Goal: Task Accomplishment & Management: Manage account settings

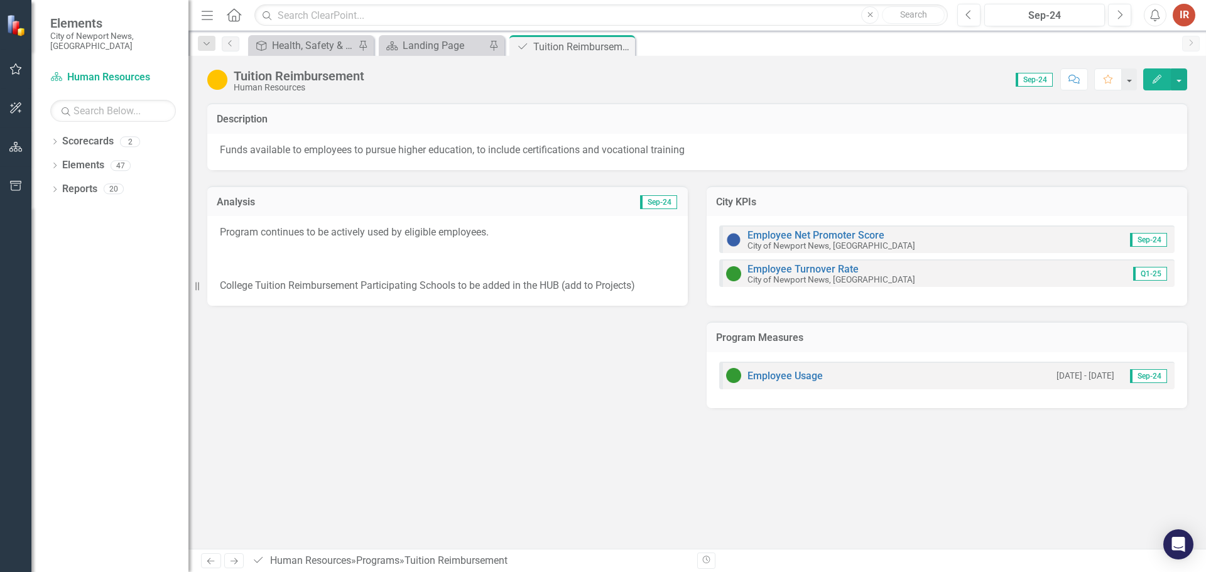
click at [1030, 1] on div "Menu Home Search Close Search Previous Sep-24 Next Alerts IR User Edit Profile …" at bounding box center [697, 15] width 1018 height 31
click at [1031, 3] on div "Menu Home Search Close Search Previous Sep-24 Next Alerts IR User Edit Profile …" at bounding box center [697, 15] width 1018 height 31
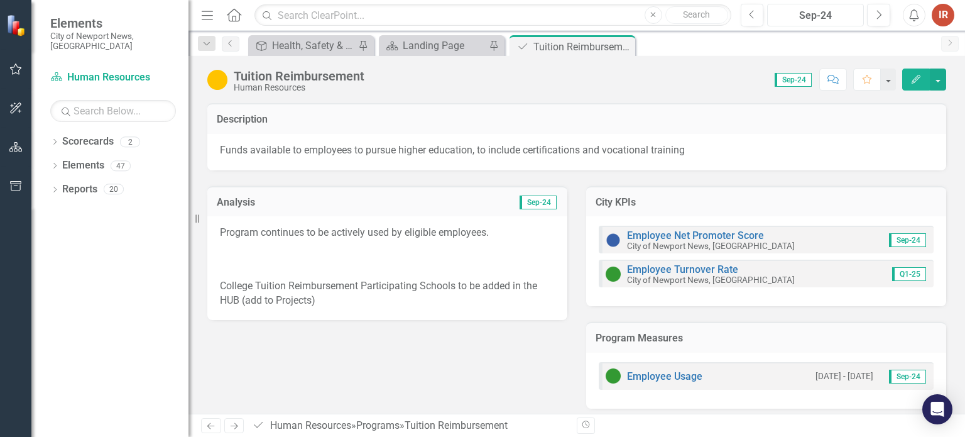
click at [805, 16] on div "Sep-24" at bounding box center [815, 15] width 88 height 15
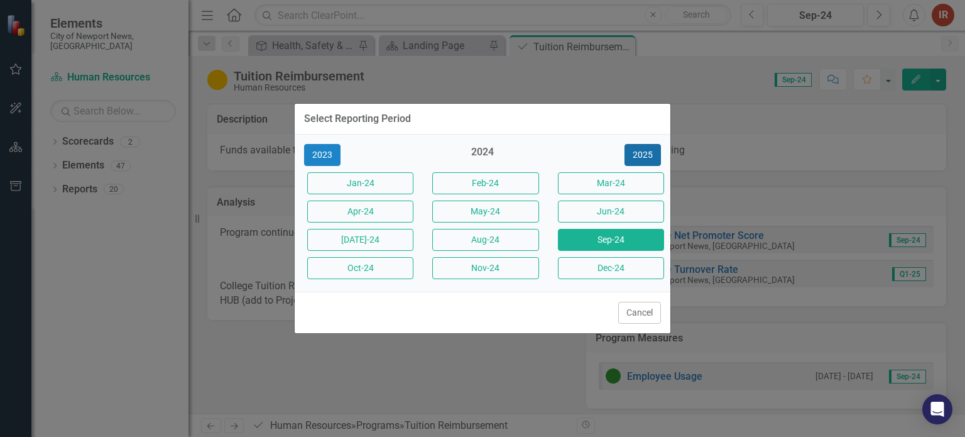
click at [641, 154] on button "2025" at bounding box center [642, 155] width 36 height 22
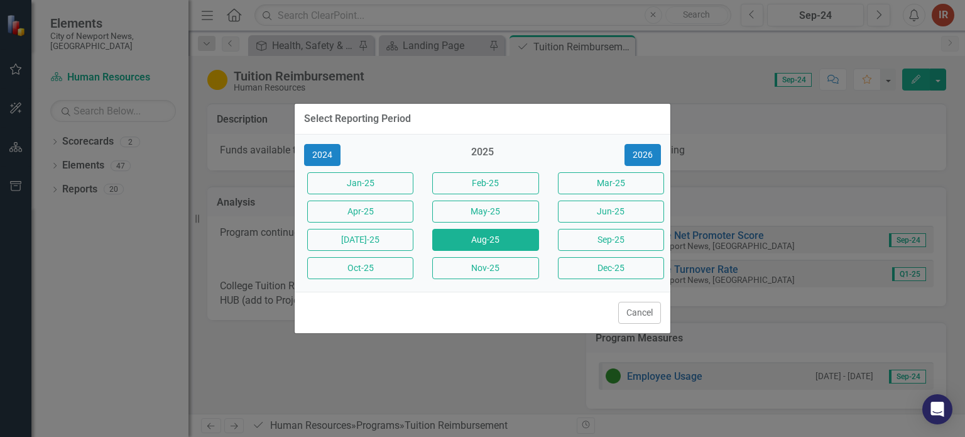
click at [496, 236] on button "Aug-25" at bounding box center [485, 240] width 106 height 22
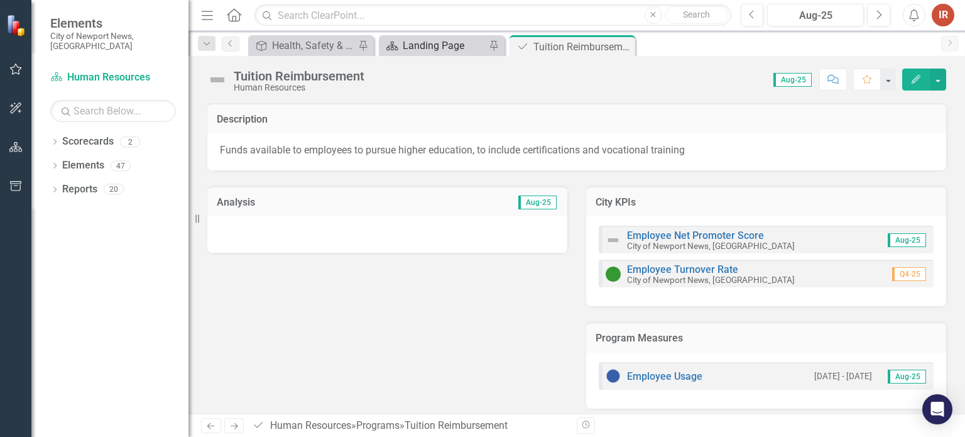
click at [425, 47] on div "Landing Page" at bounding box center [444, 46] width 83 height 16
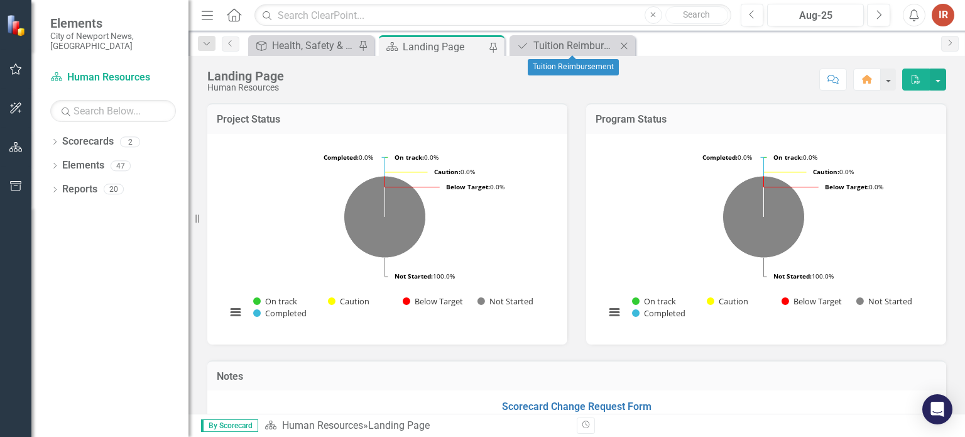
click at [623, 46] on icon at bounding box center [624, 45] width 7 height 7
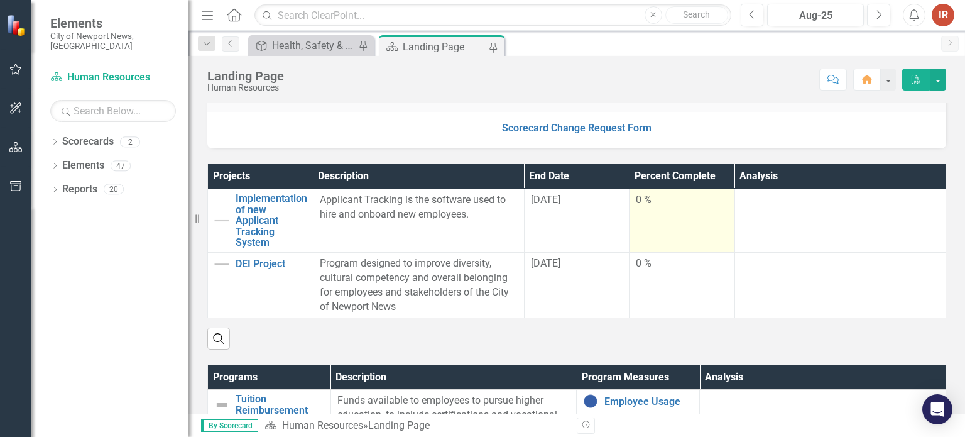
scroll to position [249, 0]
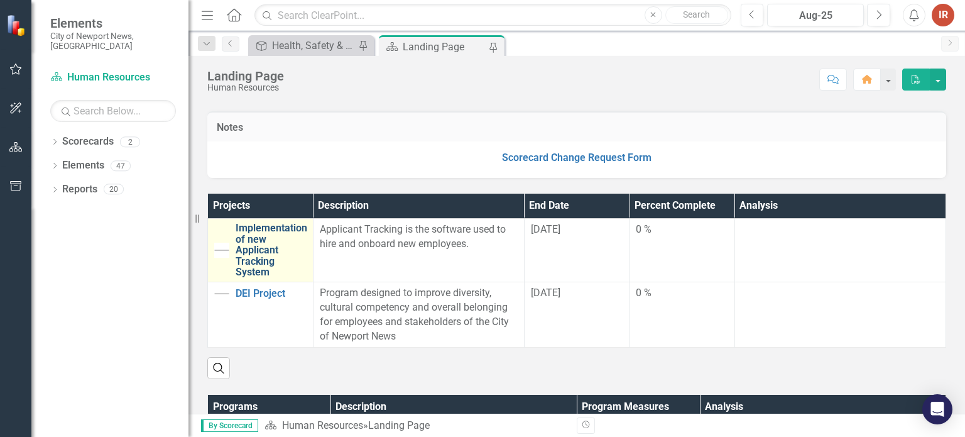
click at [248, 253] on link "Implementation of new Applicant Tracking System" at bounding box center [272, 249] width 72 height 55
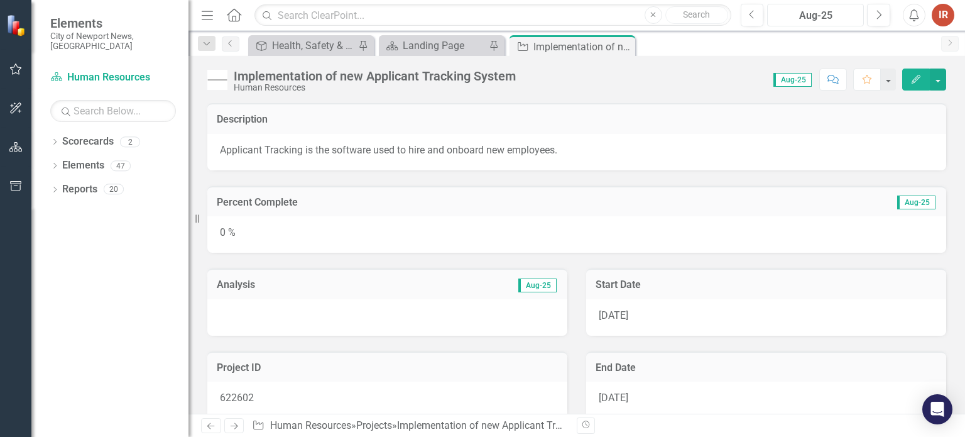
click at [805, 24] on button "Aug-25" at bounding box center [815, 15] width 97 height 23
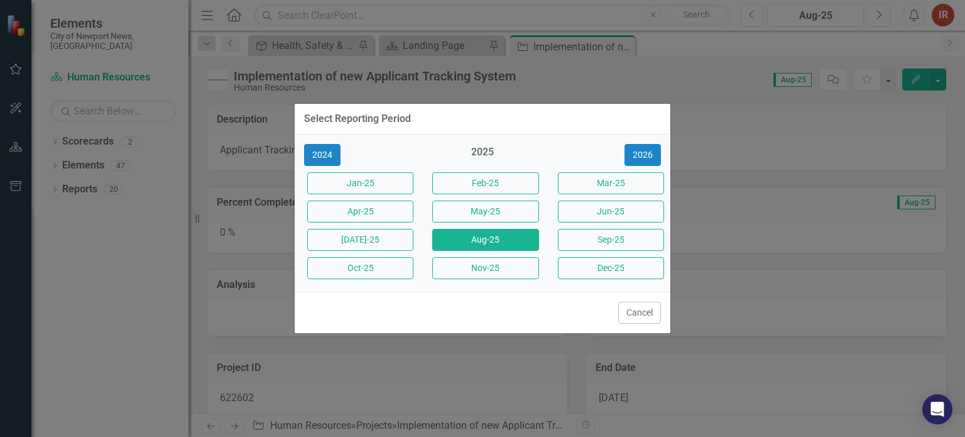
click at [696, 70] on div "Select Reporting Period 2024 2025 [DATE]-25 Feb-25 Mar-25 Apr-25 May-25 Jun-25 …" at bounding box center [482, 218] width 965 height 437
click at [644, 303] on button "Cancel" at bounding box center [639, 313] width 43 height 22
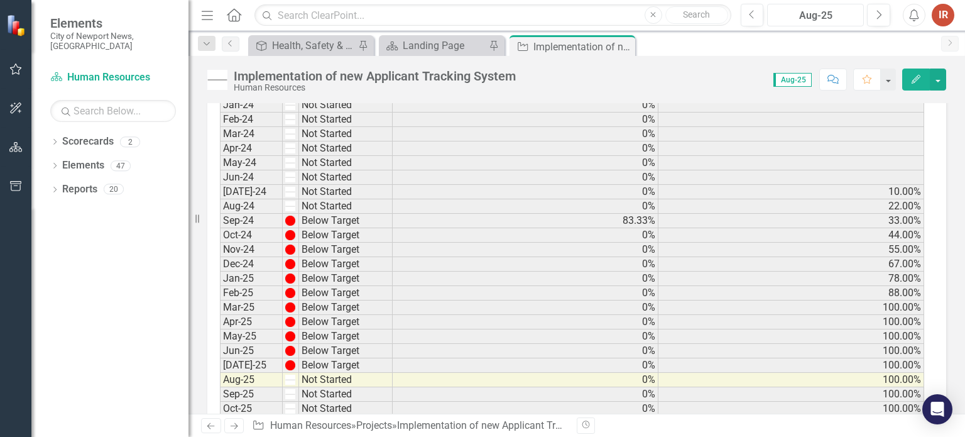
scroll to position [817, 0]
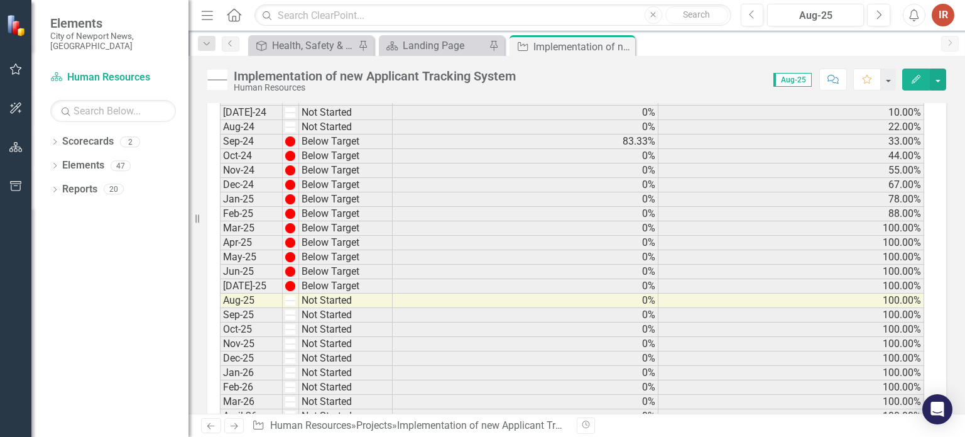
click at [533, 293] on td "0%" at bounding box center [526, 300] width 266 height 14
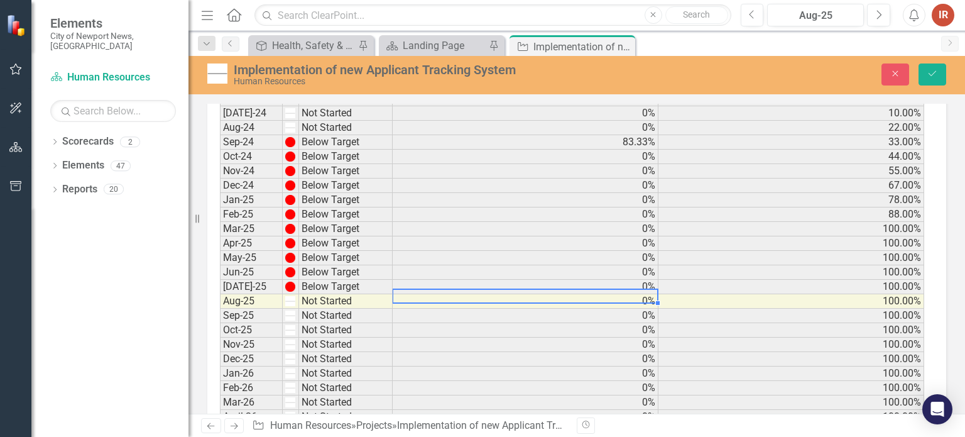
click at [588, 296] on td "0%" at bounding box center [526, 301] width 266 height 14
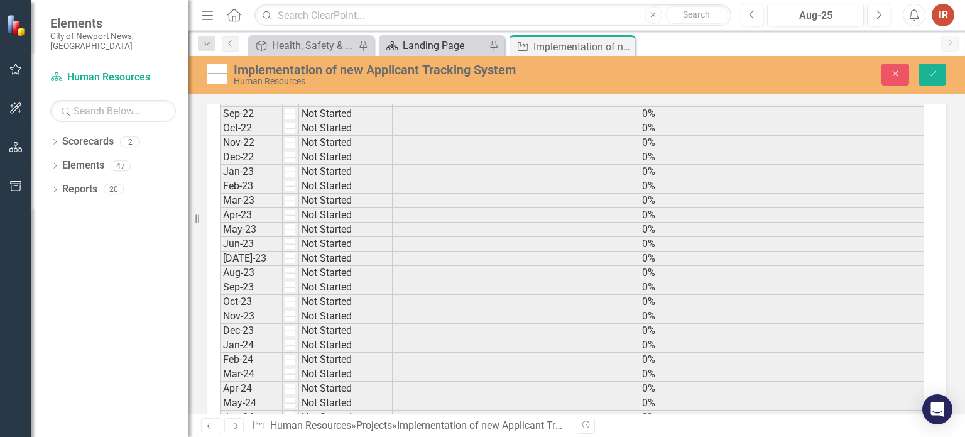
scroll to position [377, 0]
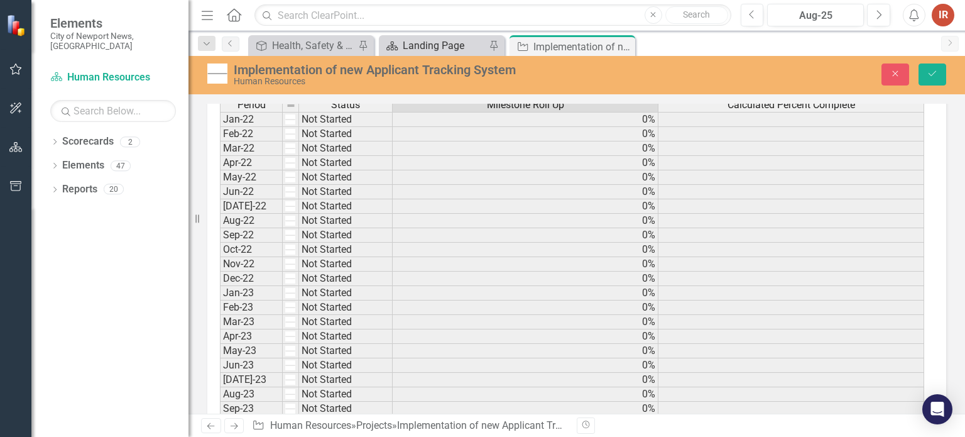
click at [444, 41] on div "Landing Page" at bounding box center [444, 46] width 83 height 16
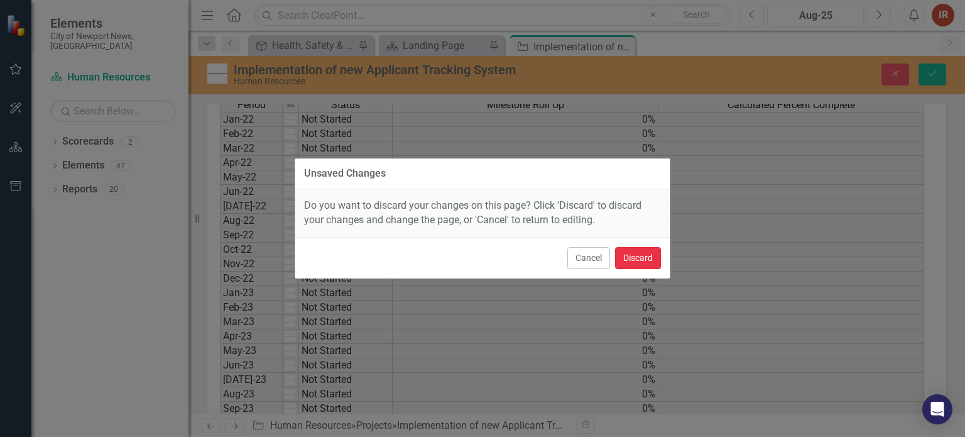
click at [628, 256] on button "Discard" at bounding box center [638, 258] width 46 height 22
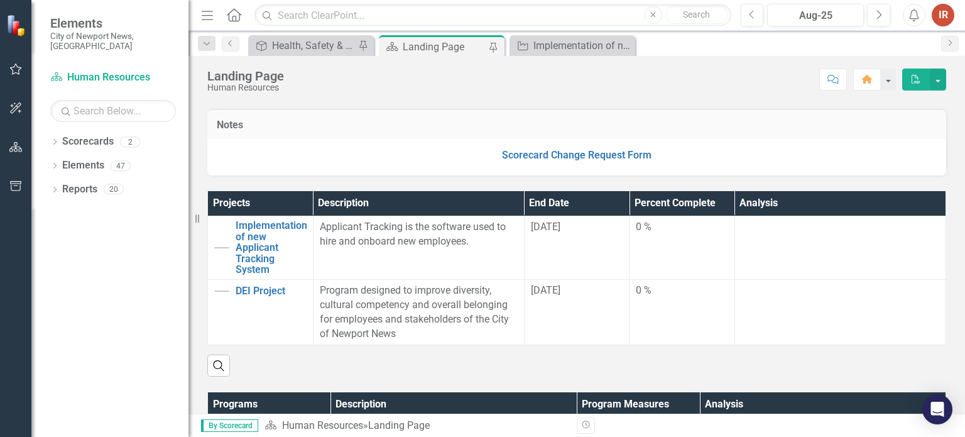
scroll to position [314, 0]
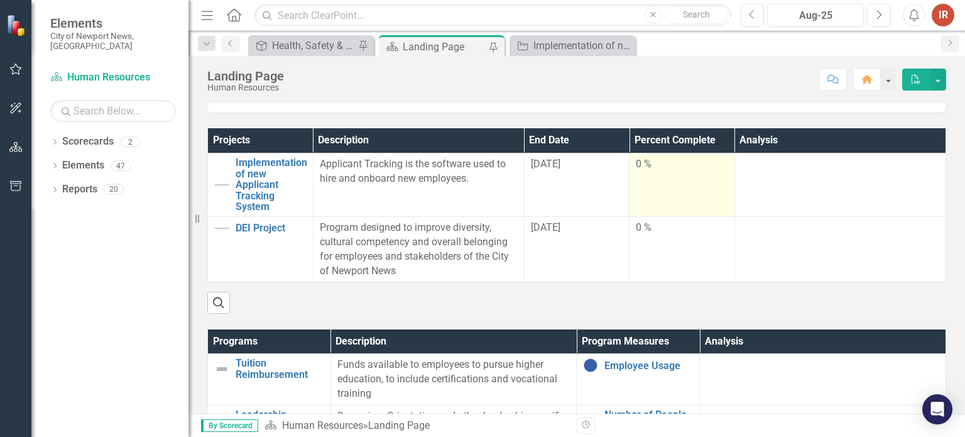
click at [636, 167] on div "0 %" at bounding box center [682, 164] width 92 height 14
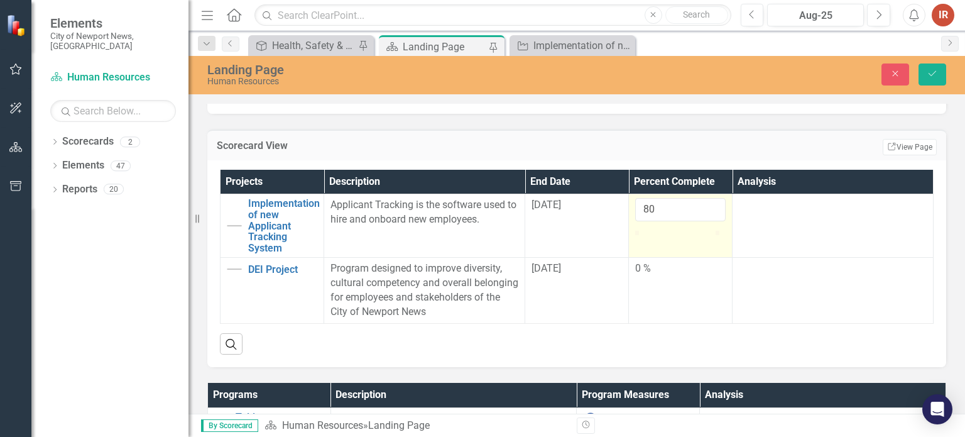
type input "77"
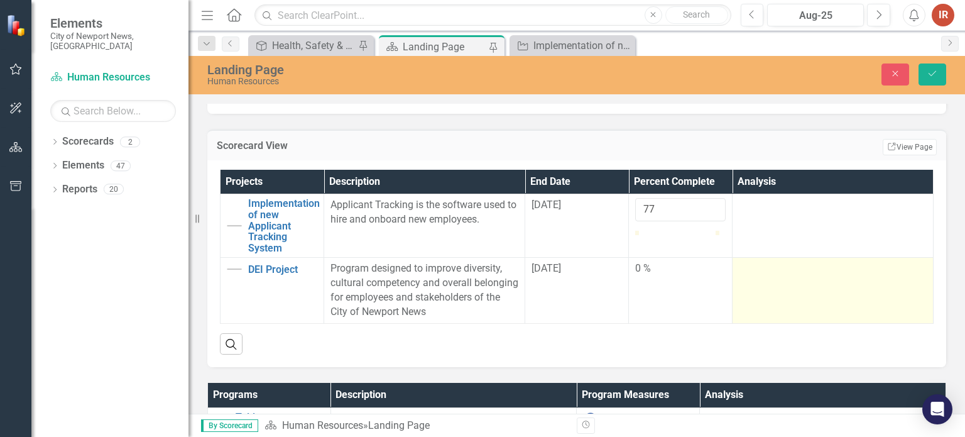
drag, startPoint x: 708, startPoint y: 243, endPoint x: 811, endPoint y: 268, distance: 106.1
click at [811, 258] on td at bounding box center [833, 225] width 201 height 63
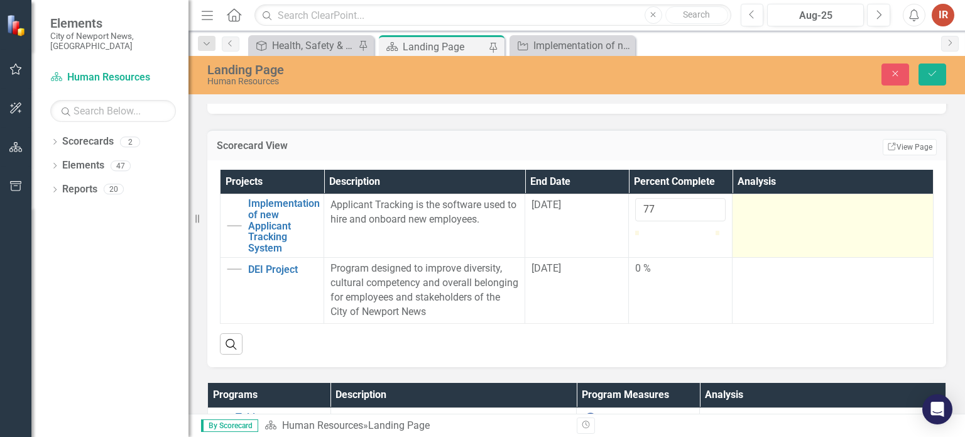
click at [783, 223] on td at bounding box center [833, 225] width 201 height 63
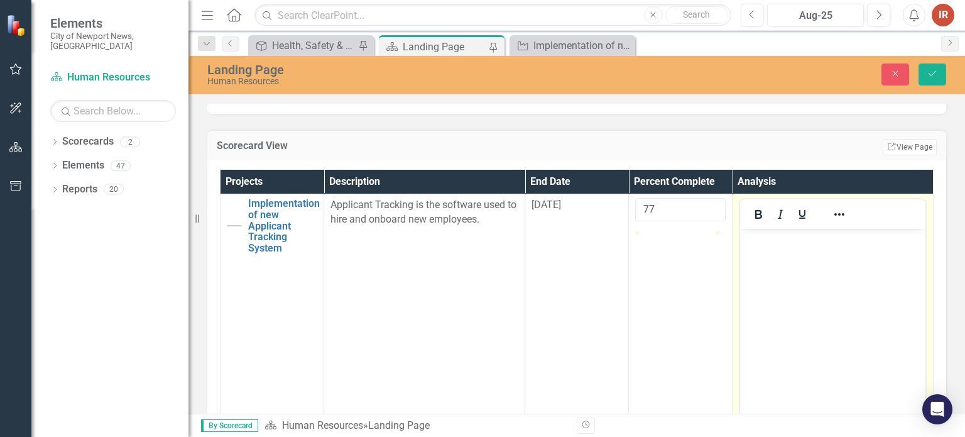
scroll to position [0, 0]
click at [804, 254] on body "Rich Text Area. Press ALT-0 for help." at bounding box center [832, 323] width 185 height 188
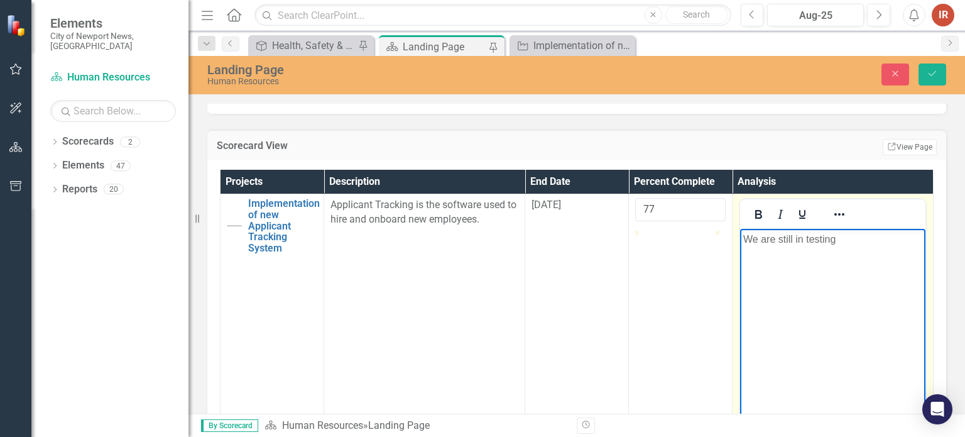
scroll to position [251, 0]
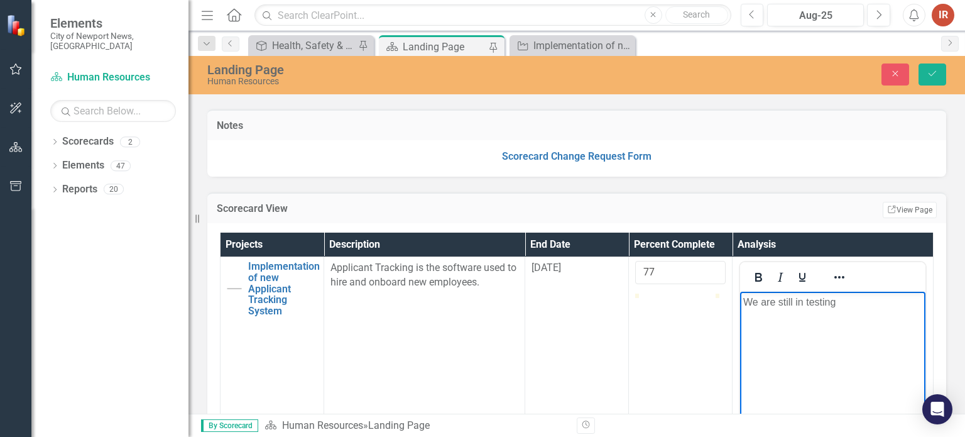
drag, startPoint x: 76, startPoint y: 205, endPoint x: 84, endPoint y: 209, distance: 9.3
click at [76, 205] on div "Dropdown Scorecards 2 Dropdown City of Newport News, [GEOGRAPHIC_DATA] Human Re…" at bounding box center [109, 283] width 157 height 305
click at [878, 310] on body "We are still in testing" at bounding box center [832, 386] width 185 height 188
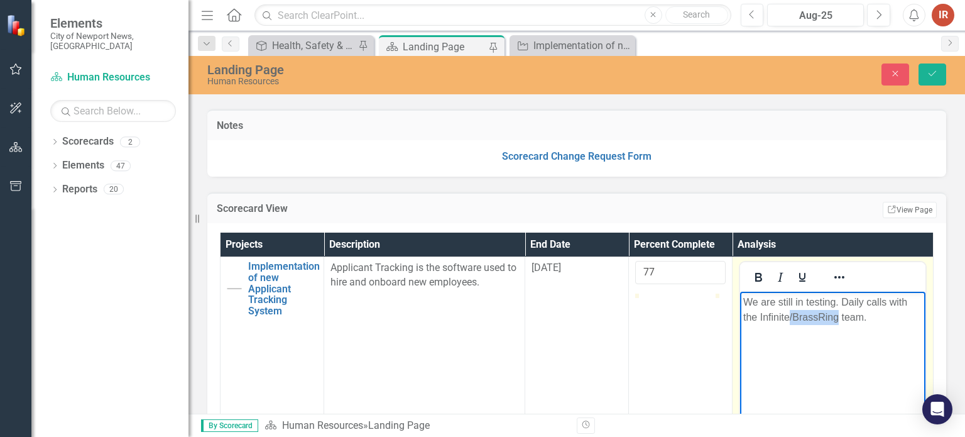
drag, startPoint x: 771, startPoint y: 316, endPoint x: 822, endPoint y: 320, distance: 51.1
click at [822, 320] on p "We are still in testing. Daily calls with the Infinite/BrassRing team." at bounding box center [832, 310] width 179 height 30
click at [844, 318] on p "We are still in testing. Daily calls with the Infinite team." at bounding box center [832, 310] width 179 height 30
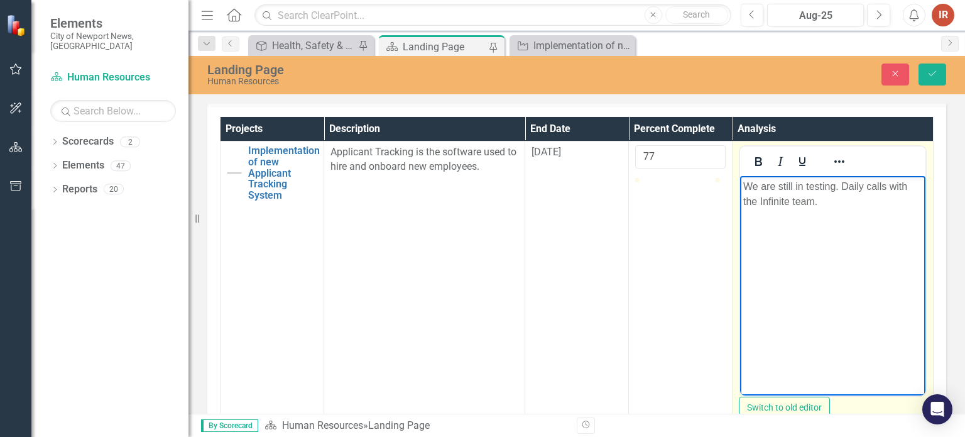
scroll to position [251, 0]
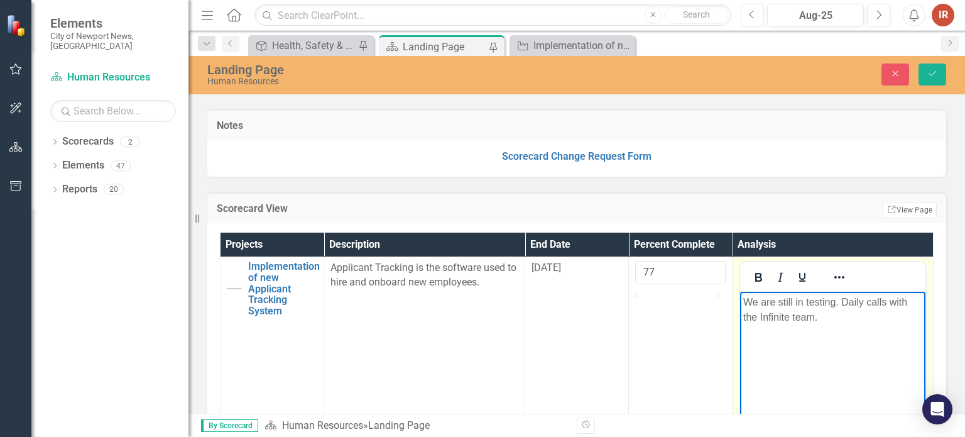
click at [849, 298] on p "We are still in testing. Daily calls with the Infinite team." at bounding box center [832, 310] width 179 height 30
click at [766, 316] on p "We are still in testing. Continuing our daily calls with the Infinite team." at bounding box center [832, 310] width 179 height 30
click at [794, 338] on p "We are still in testing. Continuing our daily touch base calls with the Infinit…" at bounding box center [832, 317] width 179 height 45
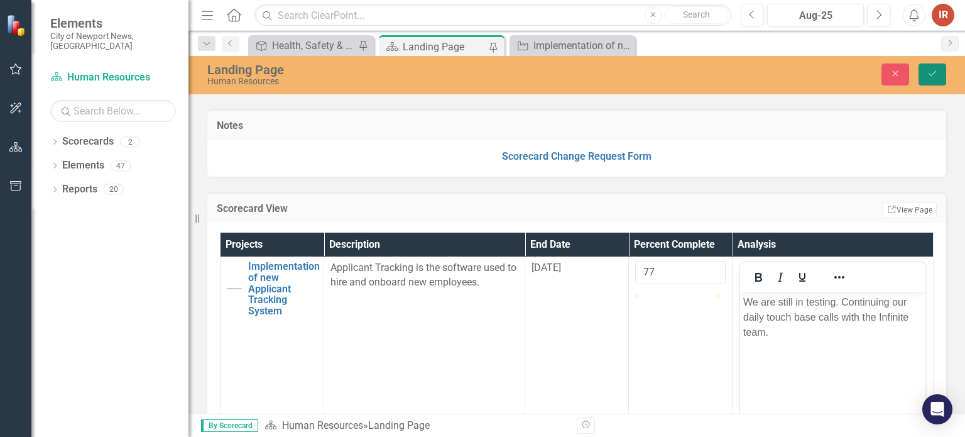
click at [934, 77] on icon "Save" at bounding box center [932, 73] width 11 height 9
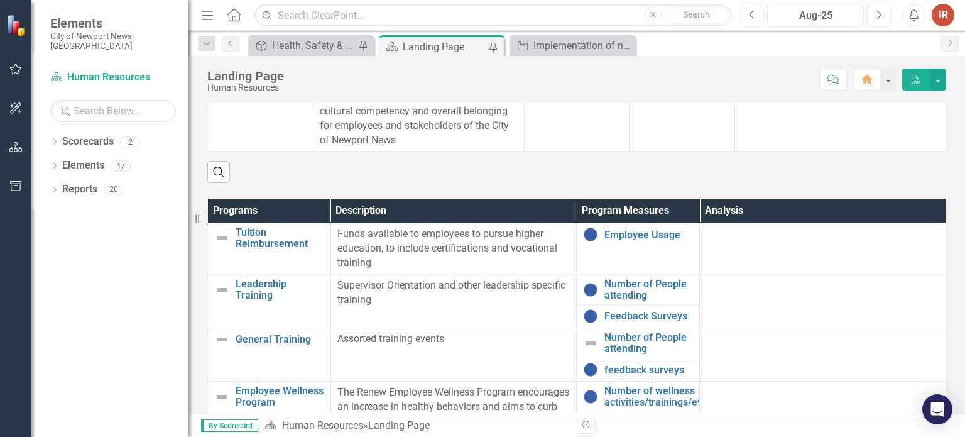
scroll to position [503, 0]
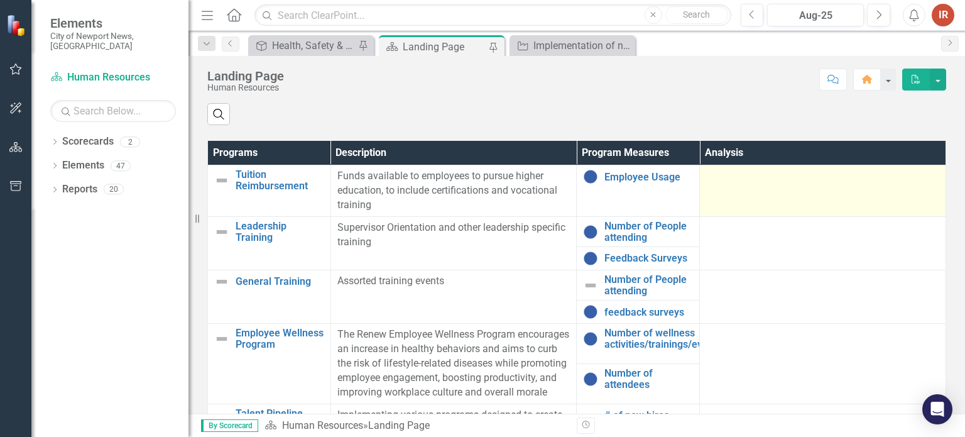
click at [736, 201] on td at bounding box center [823, 191] width 246 height 52
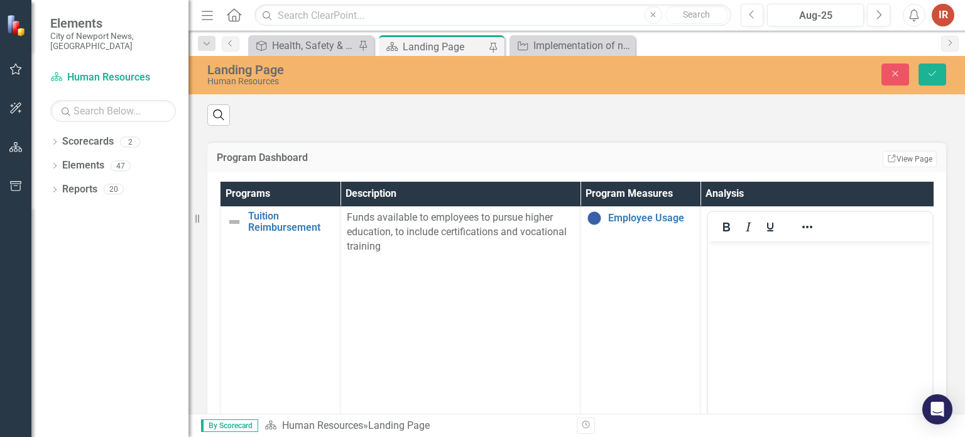
scroll to position [0, 0]
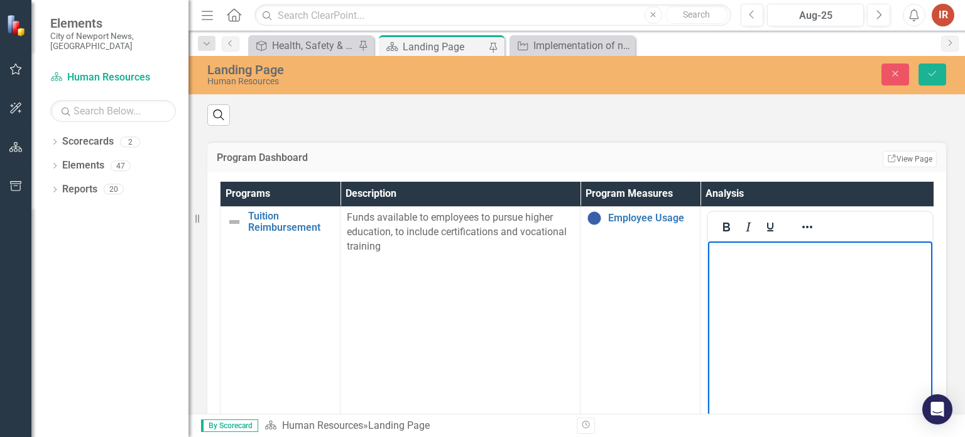
click at [749, 272] on body "Rich Text Area. Press ALT-0 for help." at bounding box center [820, 335] width 224 height 188
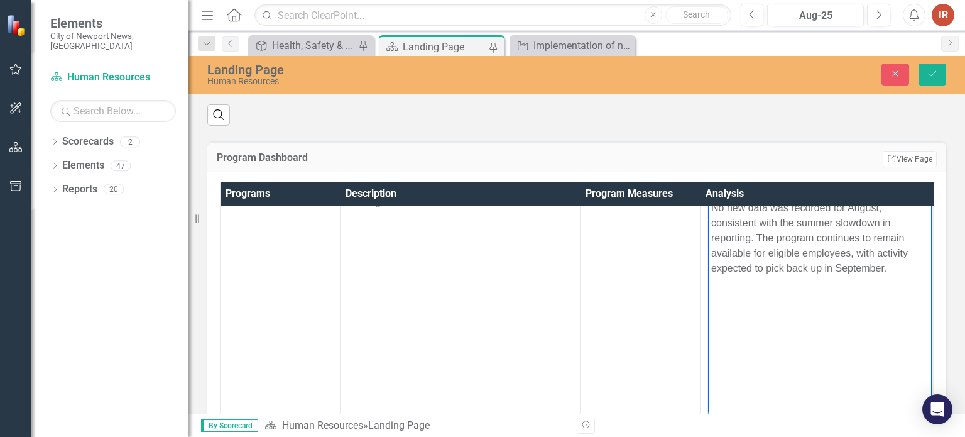
scroll to position [188, 0]
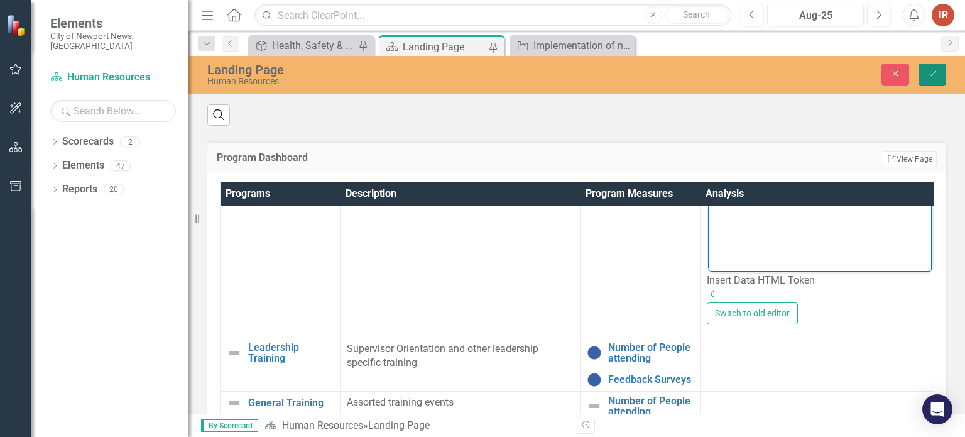
click at [937, 74] on icon "Save" at bounding box center [932, 73] width 11 height 9
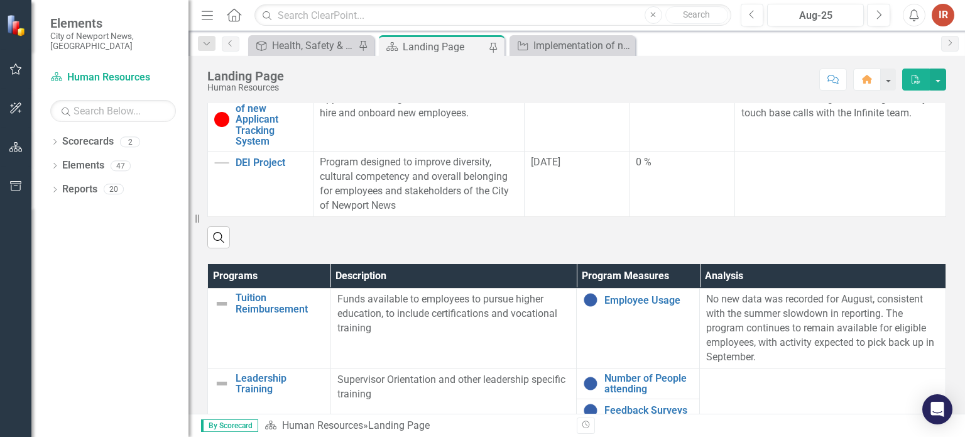
scroll to position [598, 0]
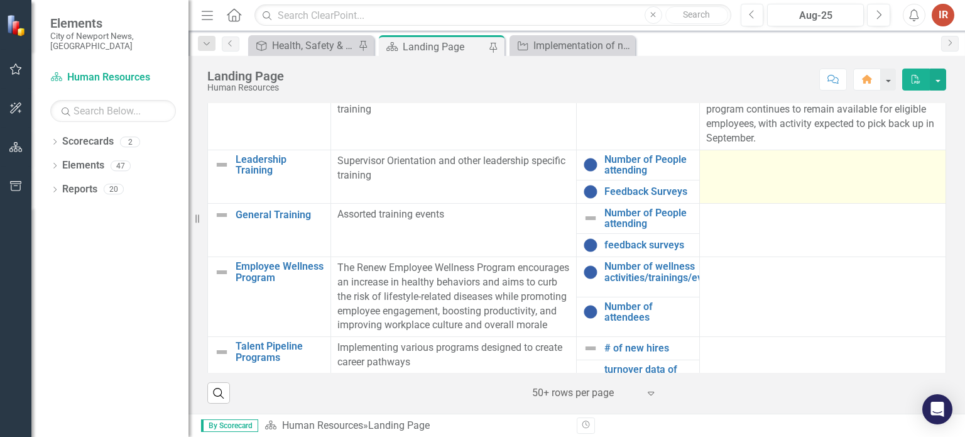
click at [758, 176] on td at bounding box center [823, 176] width 246 height 53
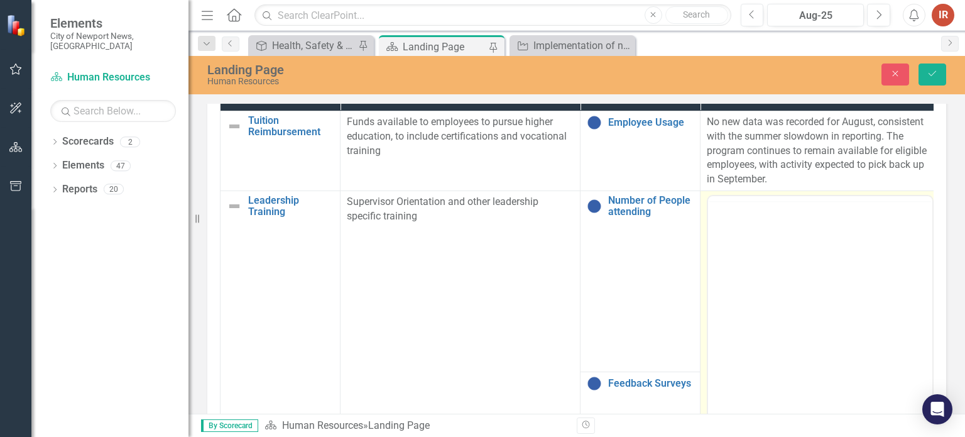
scroll to position [0, 0]
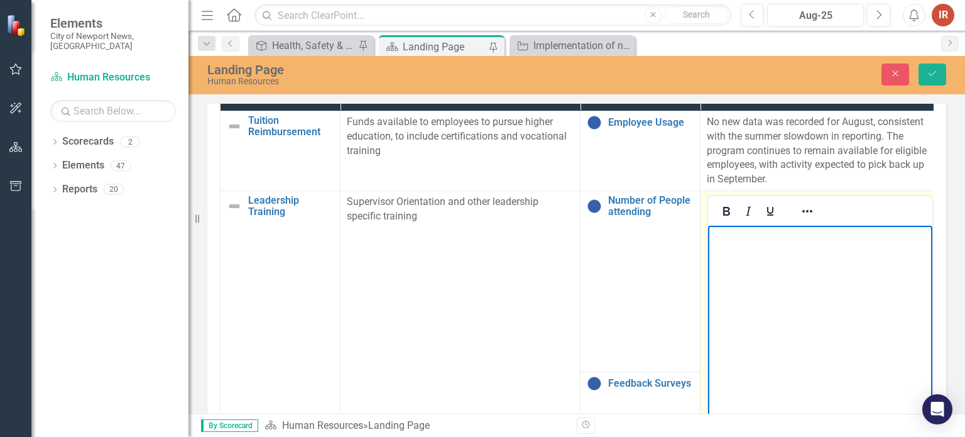
click at [770, 260] on body "Rich Text Area. Press ALT-0 for help." at bounding box center [820, 320] width 224 height 188
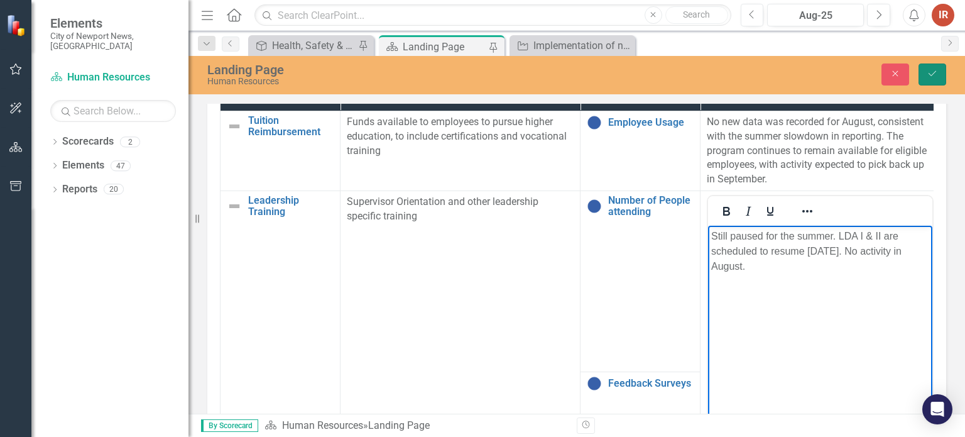
click at [935, 72] on icon "submit" at bounding box center [933, 73] width 8 height 5
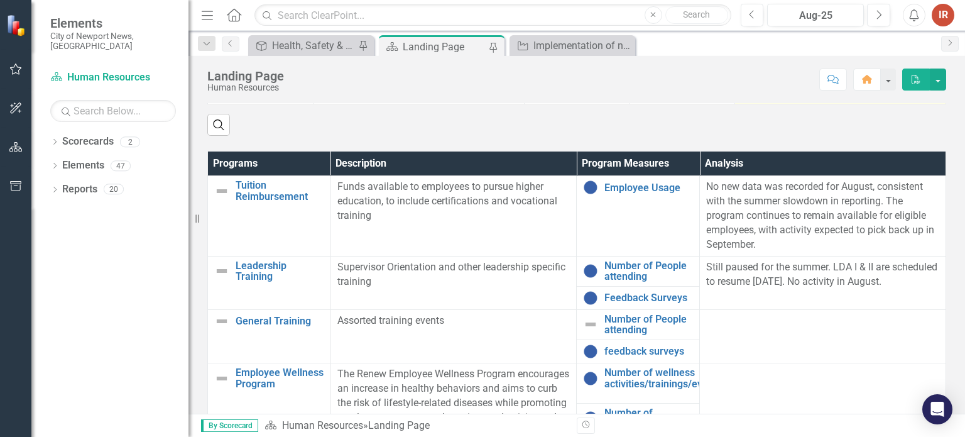
scroll to position [565, 0]
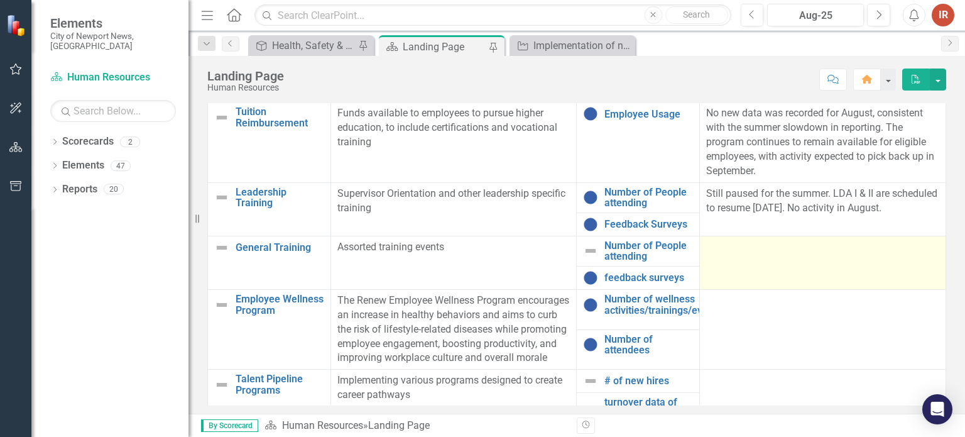
click at [801, 270] on td at bounding box center [823, 262] width 246 height 53
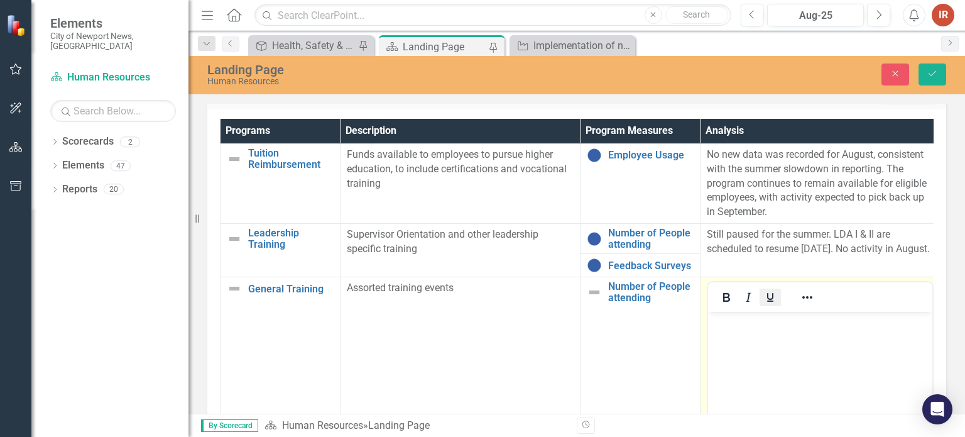
scroll to position [0, 0]
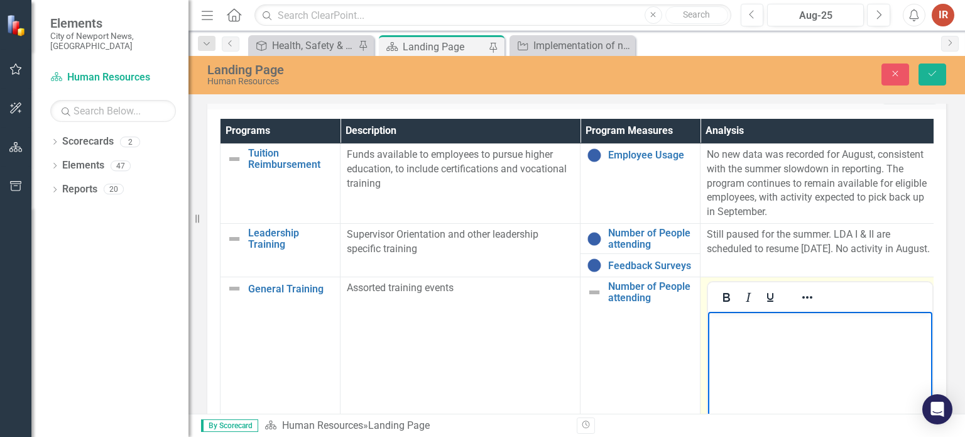
click at [771, 332] on body "Rich Text Area. Press ALT-0 for help." at bounding box center [820, 406] width 224 height 188
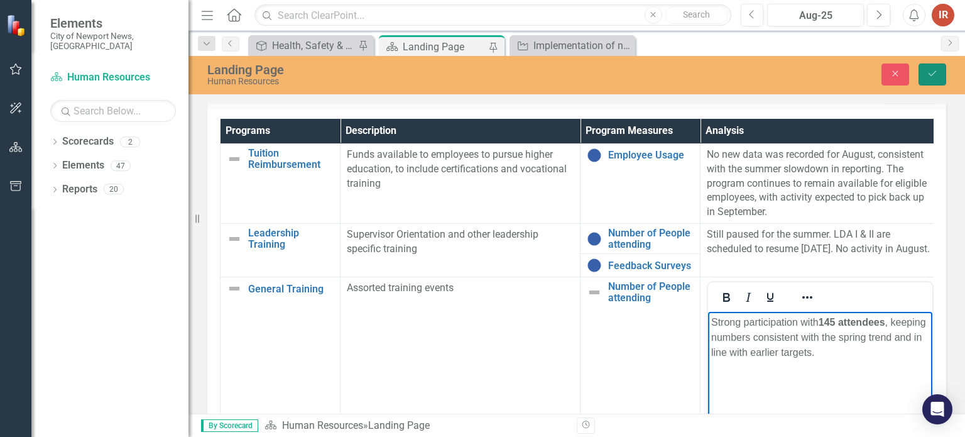
click at [942, 76] on button "Save" at bounding box center [932, 74] width 28 height 22
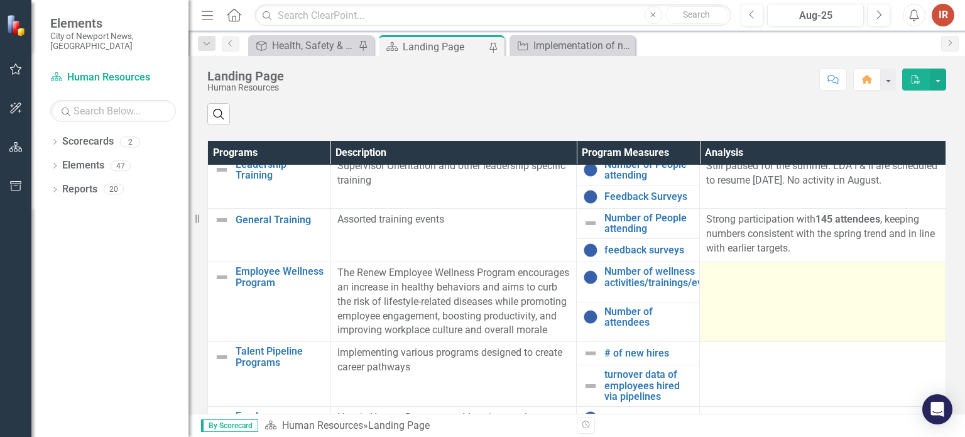
scroll to position [126, 0]
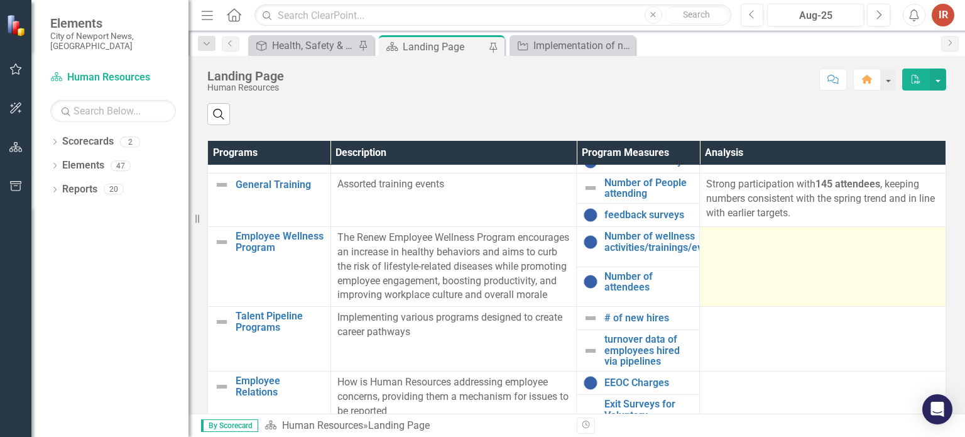
click at [744, 276] on td at bounding box center [823, 267] width 246 height 80
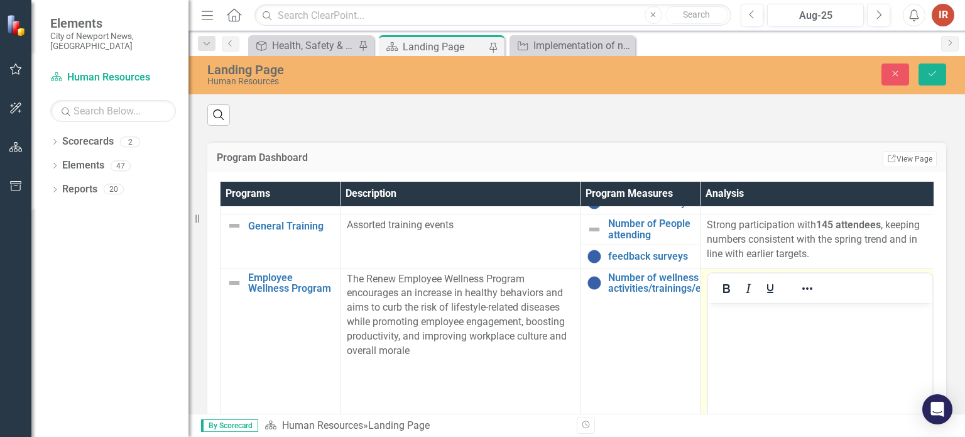
scroll to position [0, 0]
click at [754, 335] on body "Rich Text Area. Press ALT-0 for help." at bounding box center [820, 396] width 224 height 188
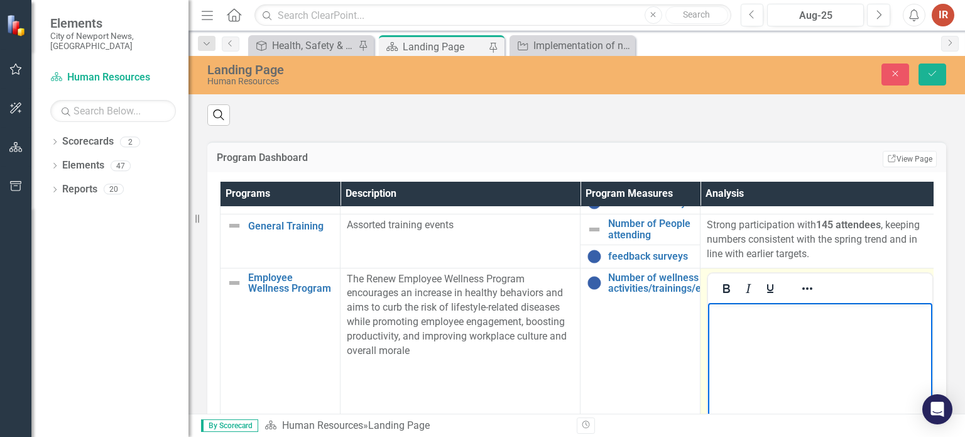
paste body "Rich Text Area. Press ALT-0 for help."
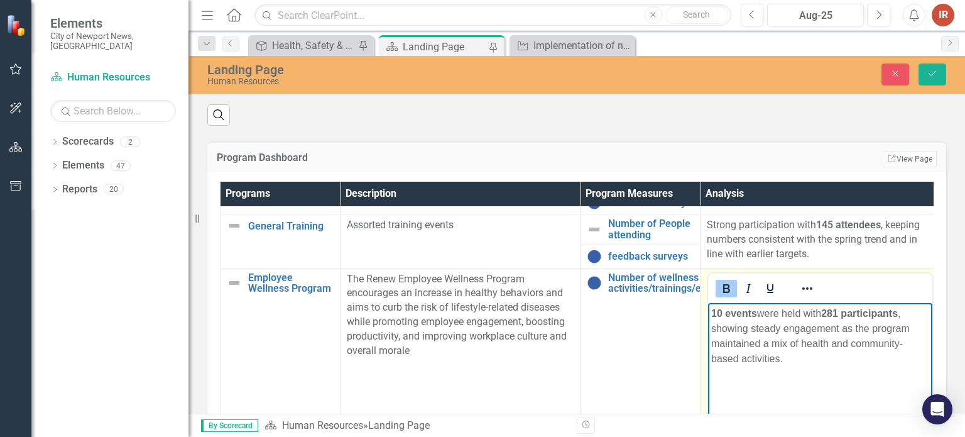
click at [719, 313] on strong "10 events" at bounding box center [734, 312] width 46 height 11
click at [713, 313] on strong "10 events" at bounding box center [734, 312] width 46 height 11
click at [930, 75] on icon "submit" at bounding box center [933, 73] width 8 height 5
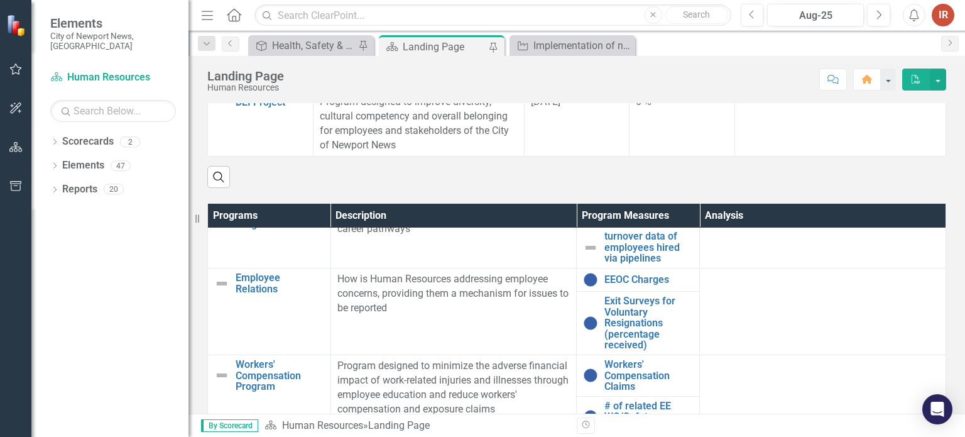
scroll to position [188, 0]
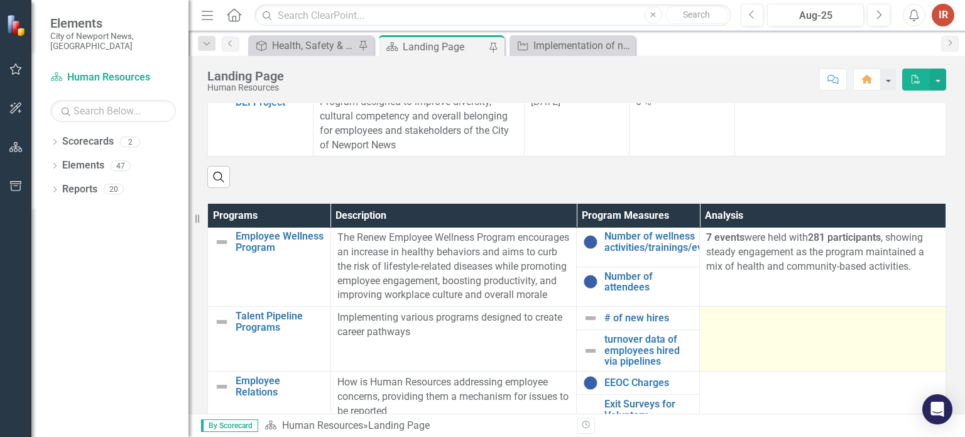
click at [731, 344] on td at bounding box center [823, 339] width 246 height 65
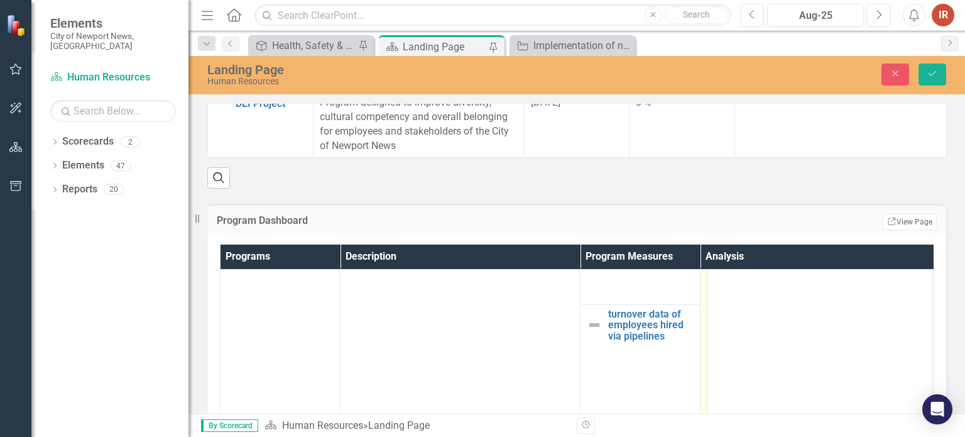
scroll to position [377, 0]
click at [728, 300] on body "Rich Text Area. Press ALT-0 for help." at bounding box center [820, 302] width 224 height 188
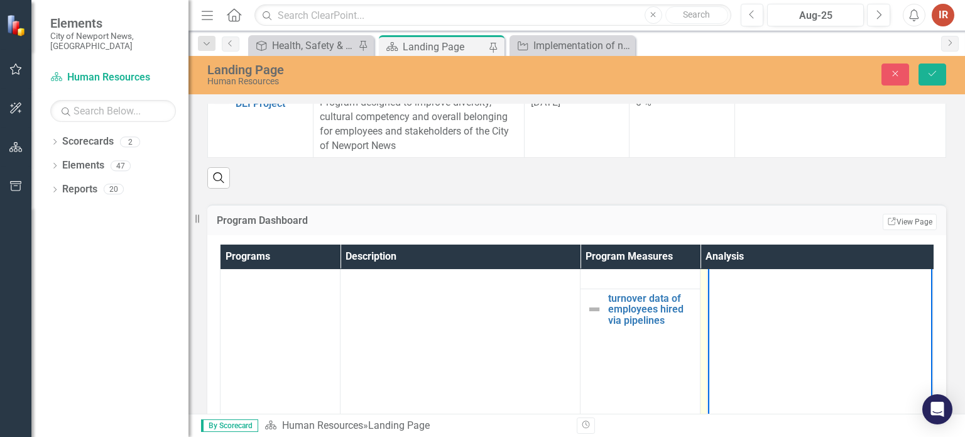
scroll to position [251, 0]
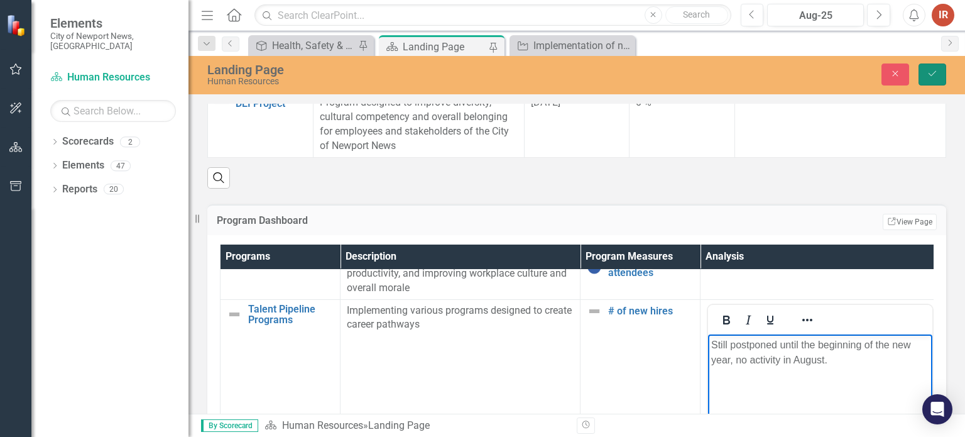
drag, startPoint x: 935, startPoint y: 72, endPoint x: 964, endPoint y: 60, distance: 31.5
click at [934, 72] on icon "Save" at bounding box center [932, 73] width 11 height 9
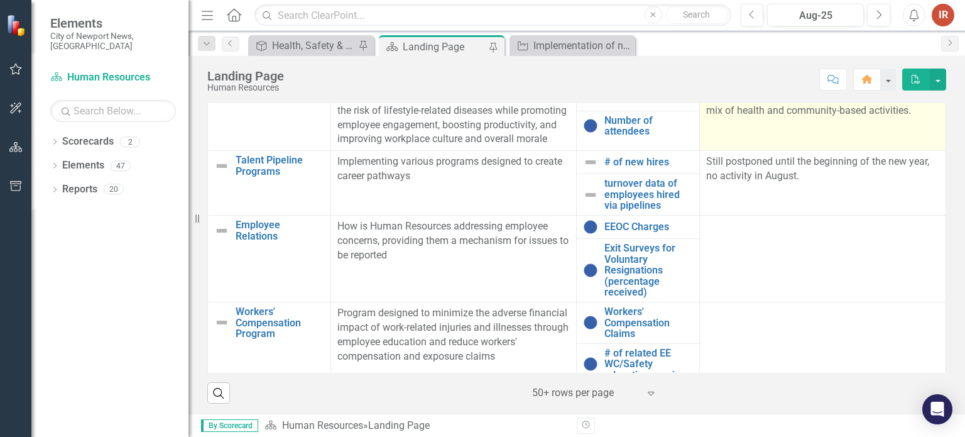
scroll to position [188, 0]
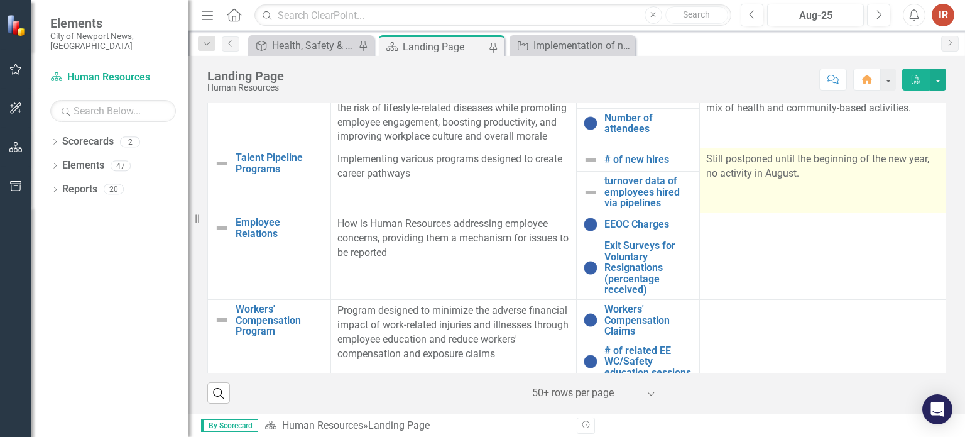
drag, startPoint x: 457, startPoint y: 21, endPoint x: 788, endPoint y: 211, distance: 381.6
click at [788, 210] on td "Still postponed until the beginning of the new year, no activity in August." at bounding box center [823, 180] width 246 height 65
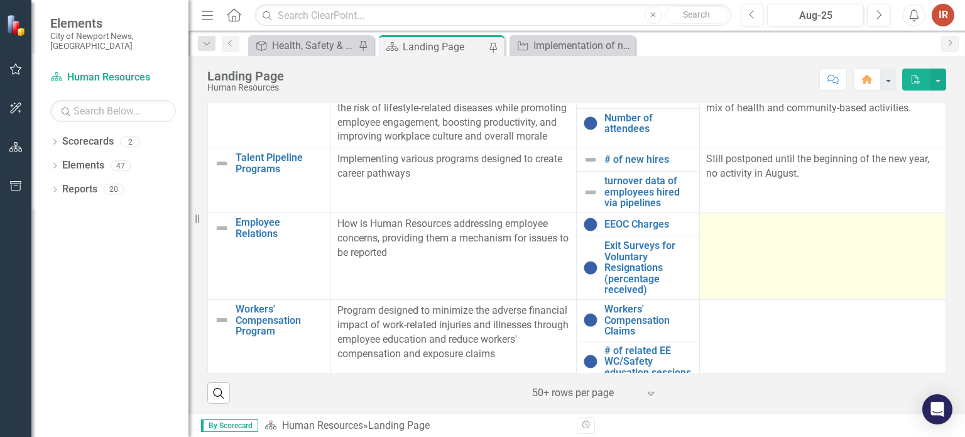
click at [750, 256] on td at bounding box center [823, 256] width 246 height 87
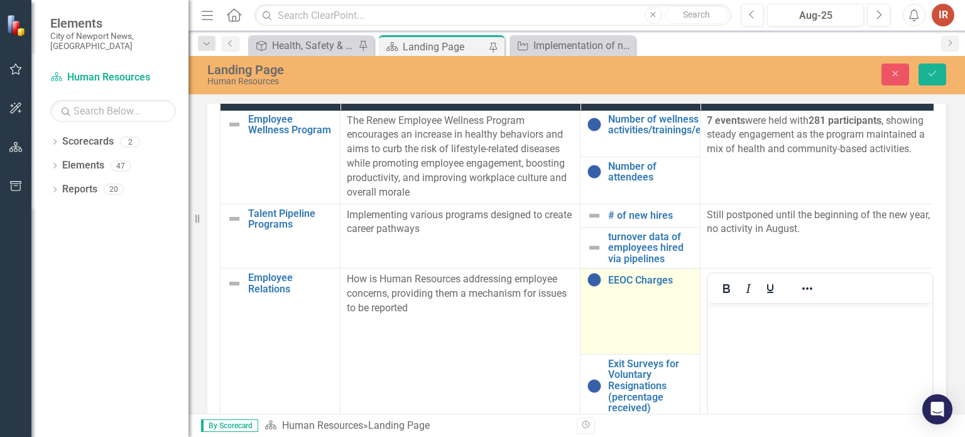
scroll to position [314, 0]
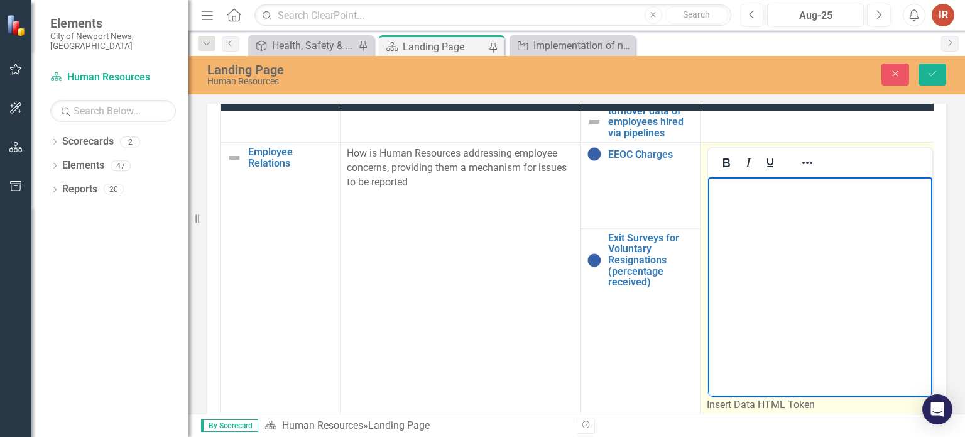
click at [733, 246] on body "Rich Text Area. Press ALT-0 for help." at bounding box center [820, 271] width 224 height 188
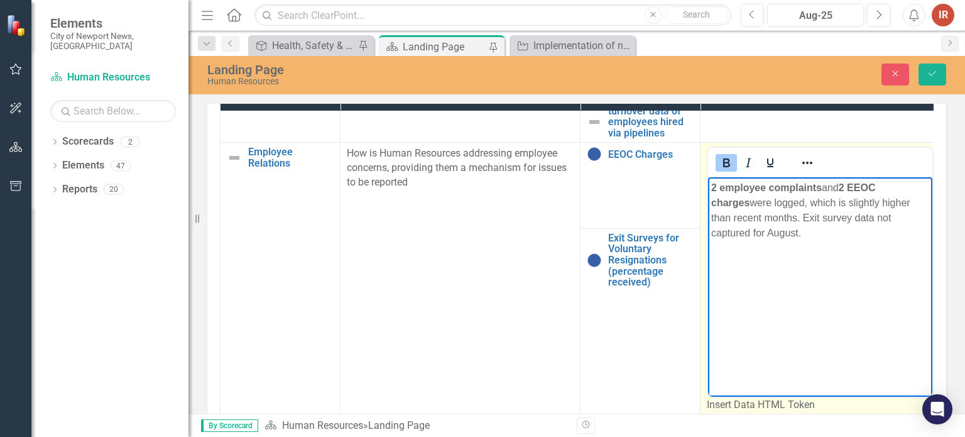
drag, startPoint x: 842, startPoint y: 187, endPoint x: 1382, endPoint y: 365, distance: 567.8
click at [708, 187] on html "2 employee complaints and 2 EEOC charges were logged, which is slightly higher …" at bounding box center [820, 271] width 224 height 188
click at [831, 199] on p "2 EEOC charges were logged, which is slightly higher than recent months. Exit s…" at bounding box center [820, 202] width 218 height 45
click at [839, 204] on p "2 EEOC charges were logged, which is slightly higher than recent months. Exit s…" at bounding box center [820, 202] width 218 height 45
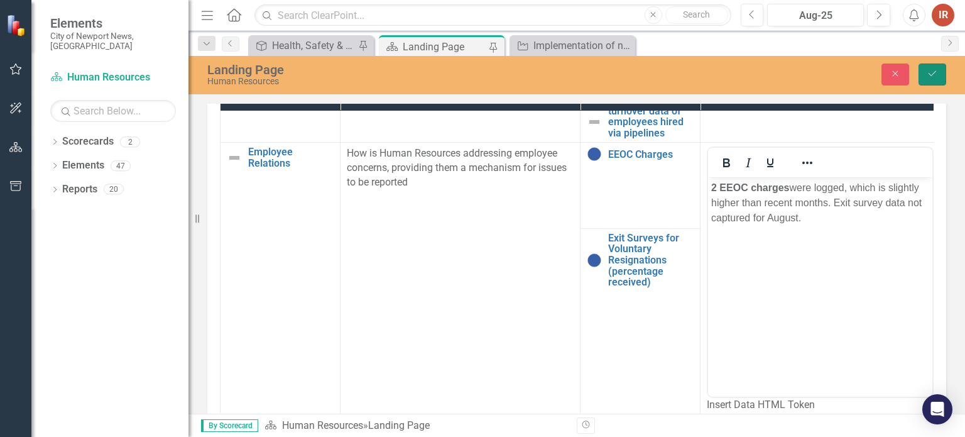
click at [940, 77] on button "Save" at bounding box center [932, 74] width 28 height 22
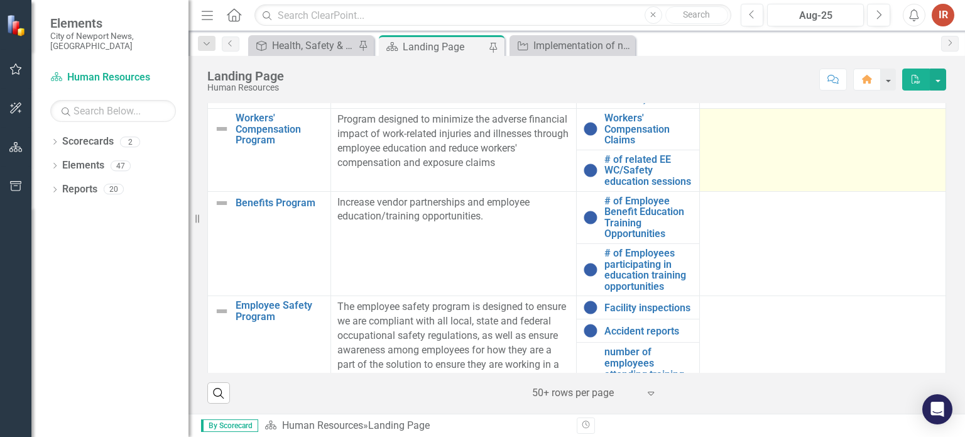
scroll to position [377, 0]
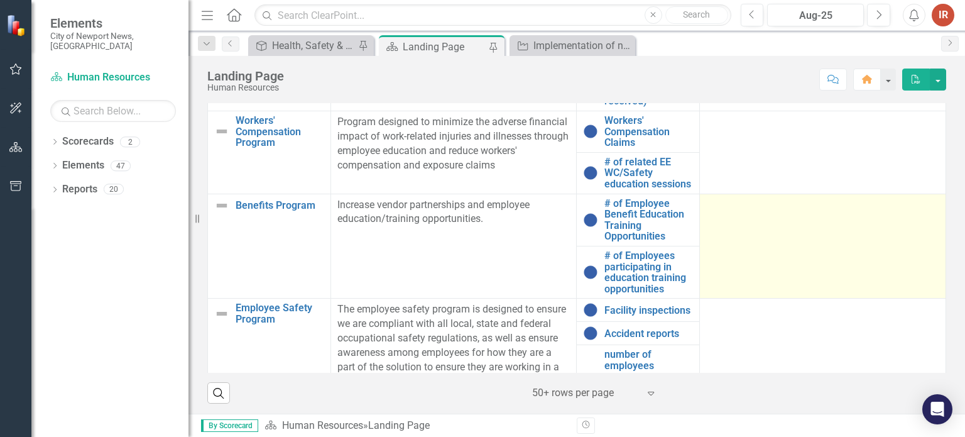
click at [755, 256] on td at bounding box center [823, 245] width 246 height 105
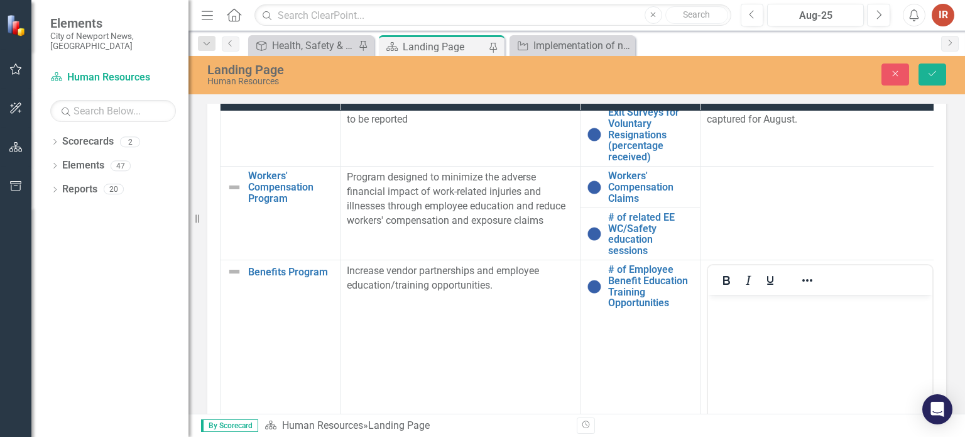
scroll to position [0, 0]
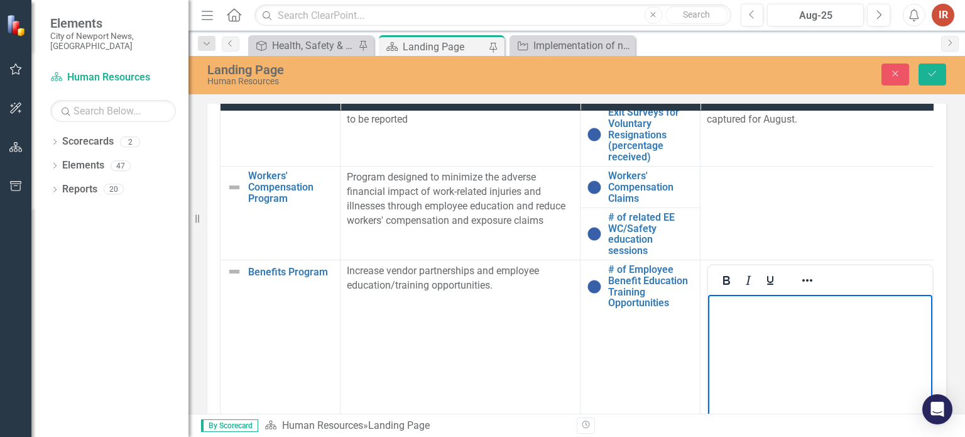
click at [771, 323] on body "Rich Text Area. Press ALT-0 for help." at bounding box center [820, 389] width 224 height 188
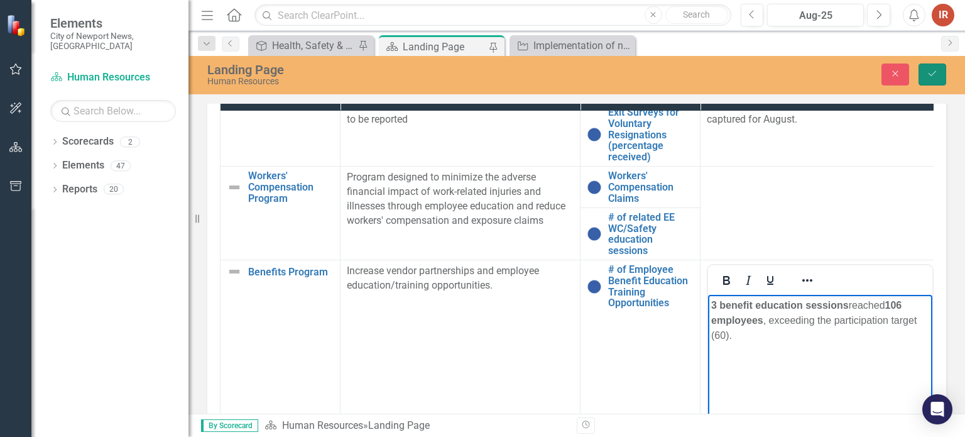
click at [932, 68] on button "Save" at bounding box center [932, 74] width 28 height 22
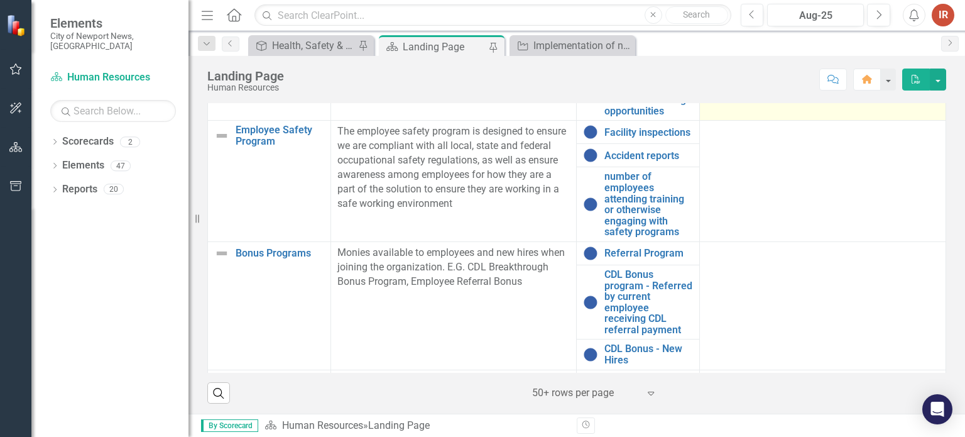
scroll to position [565, 0]
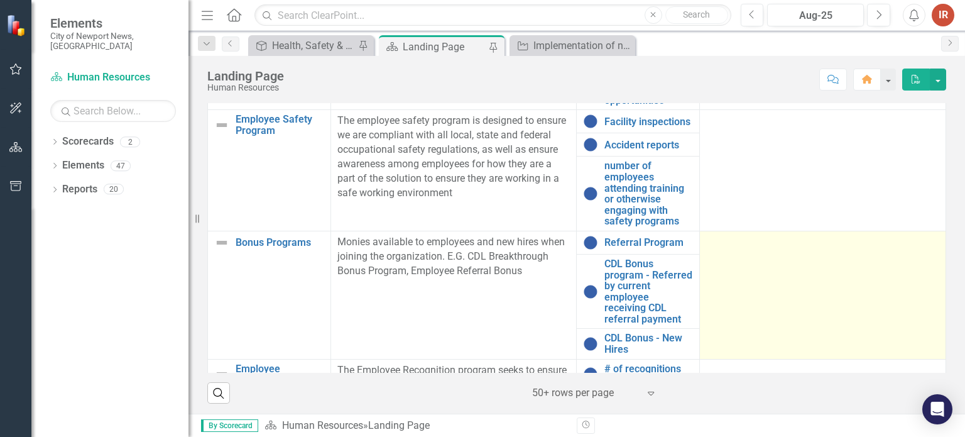
click at [897, 315] on td at bounding box center [823, 295] width 246 height 128
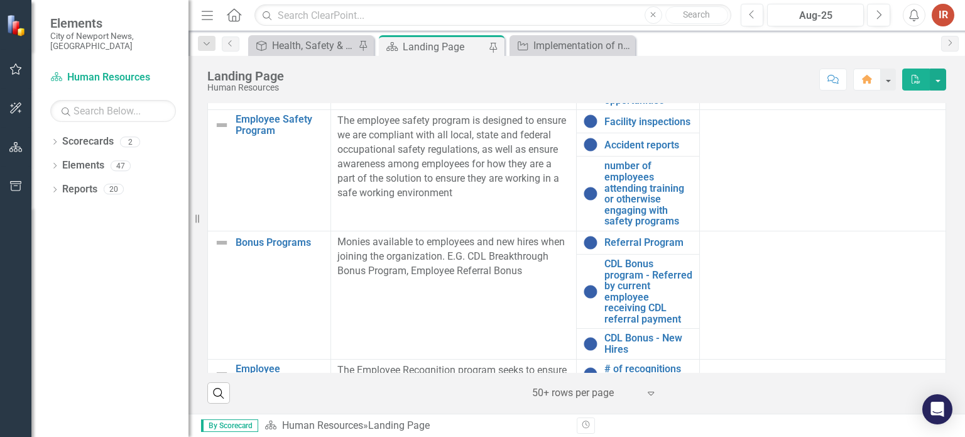
click at [716, 74] on div "Score: N/A Aug-25 Completed Comment Home PDF" at bounding box center [618, 78] width 656 height 21
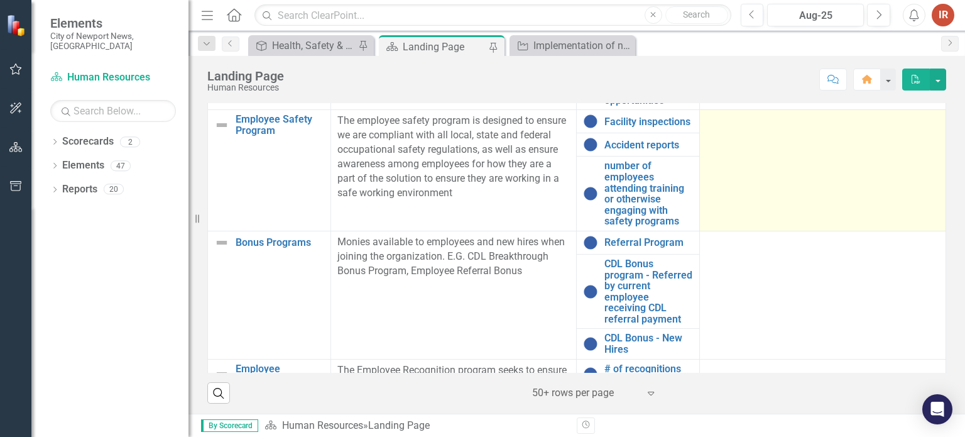
scroll to position [648, 0]
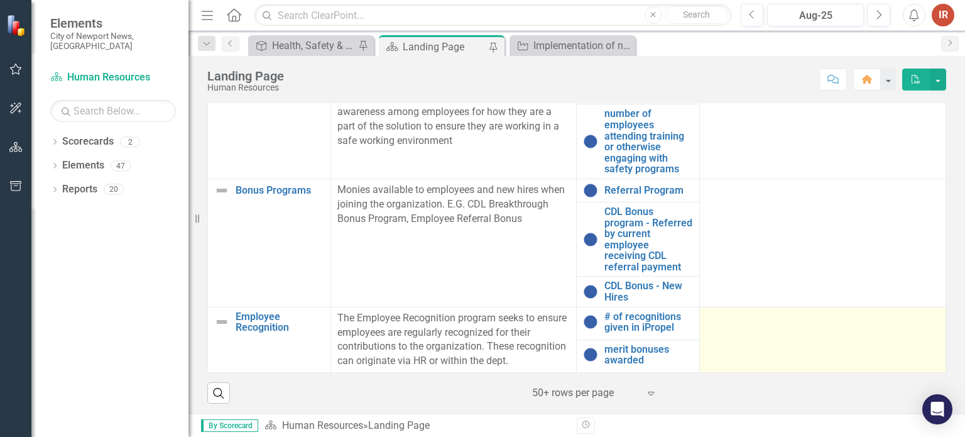
click at [797, 325] on td at bounding box center [823, 339] width 246 height 65
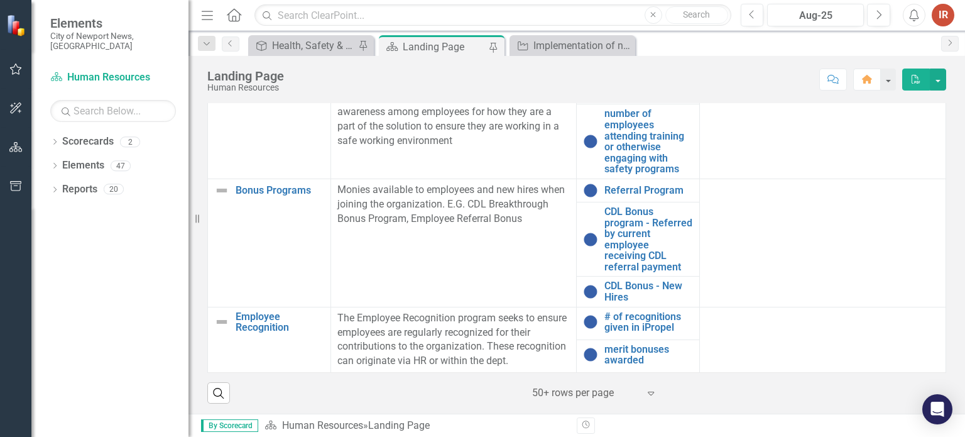
click at [709, 71] on div "Score: N/A Aug-25 Completed Comment Home PDF" at bounding box center [618, 78] width 656 height 21
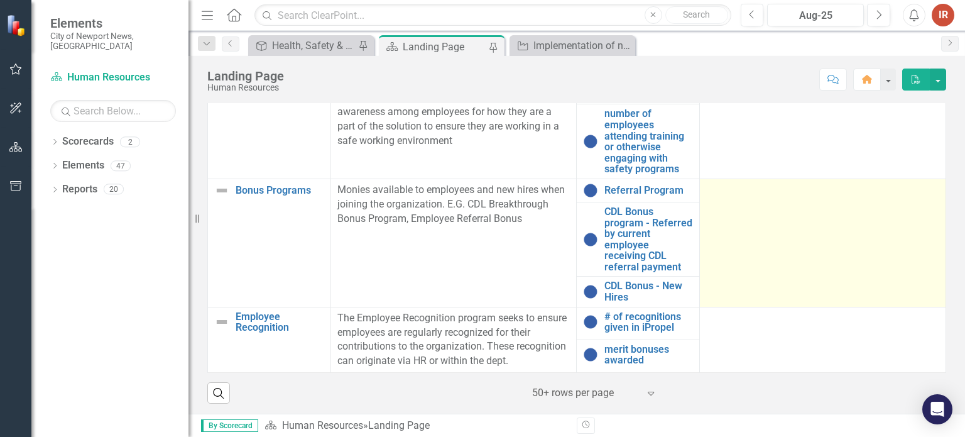
scroll to position [636, 0]
click at [731, 275] on td at bounding box center [823, 242] width 246 height 128
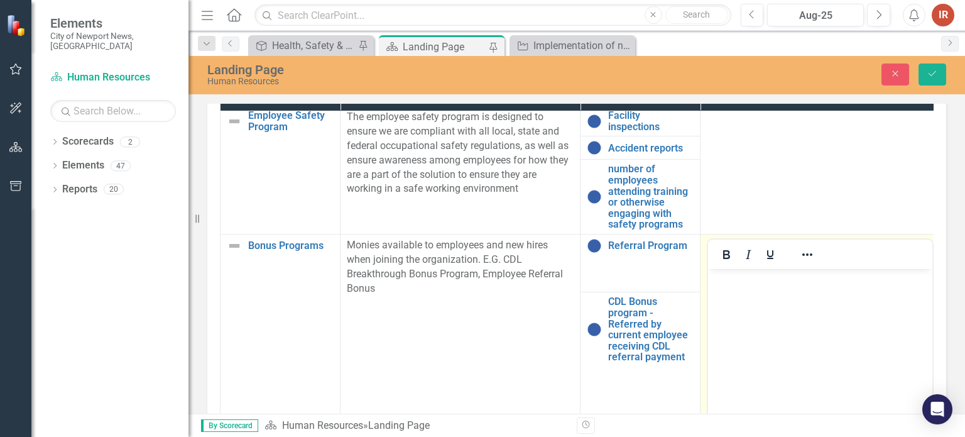
scroll to position [0, 0]
click at [778, 324] on body "Rich Text Area. Press ALT-0 for help." at bounding box center [820, 362] width 224 height 188
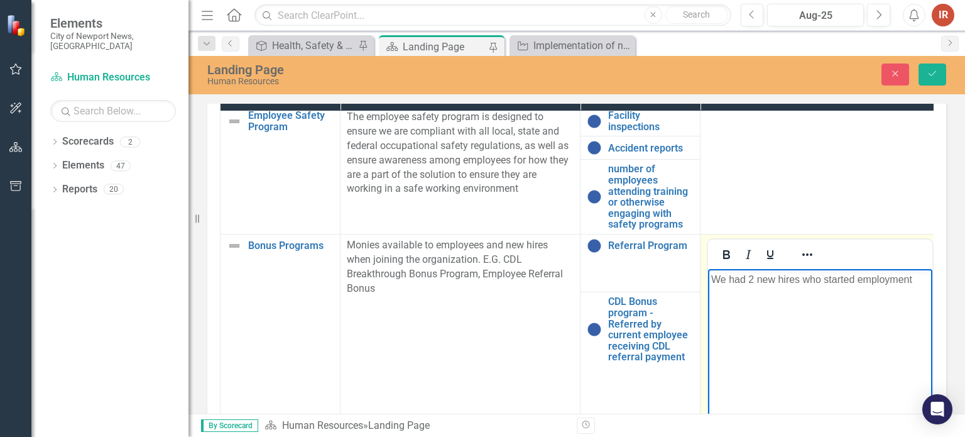
click at [813, 277] on p "We had 2 new hires who started employment" at bounding box center [820, 278] width 218 height 15
drag, startPoint x: 914, startPoint y: 278, endPoint x: 800, endPoint y: 282, distance: 114.4
click at [800, 282] on p "We had 2 new hires that started employment" at bounding box center [820, 278] width 218 height 15
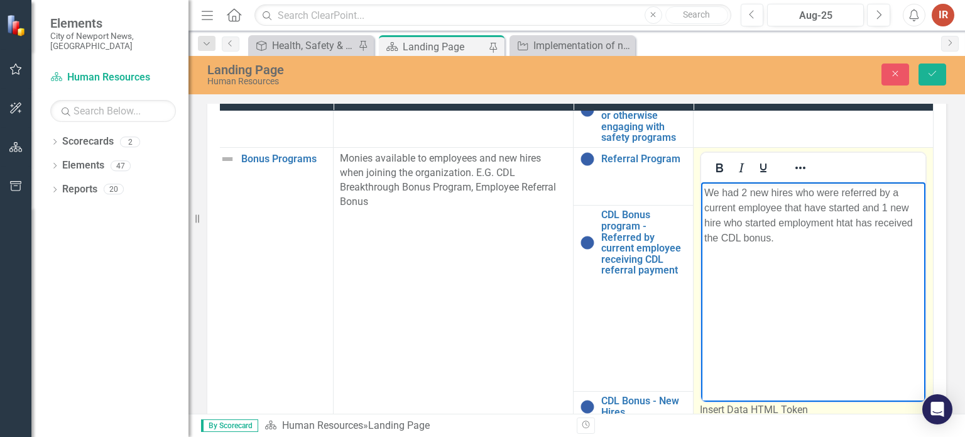
scroll to position [761, 14]
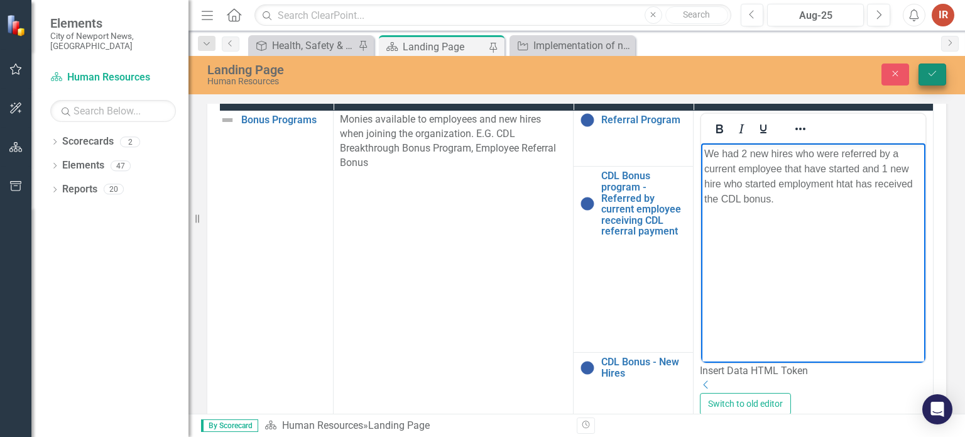
click at [929, 79] on button "Save" at bounding box center [932, 74] width 28 height 22
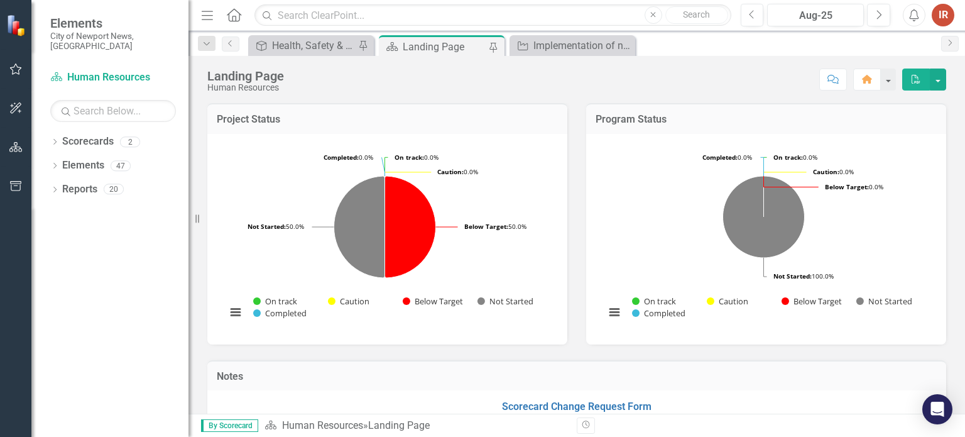
click at [690, 69] on div "Score: N/A Aug-25 Completed Comment Home PDF" at bounding box center [618, 78] width 656 height 21
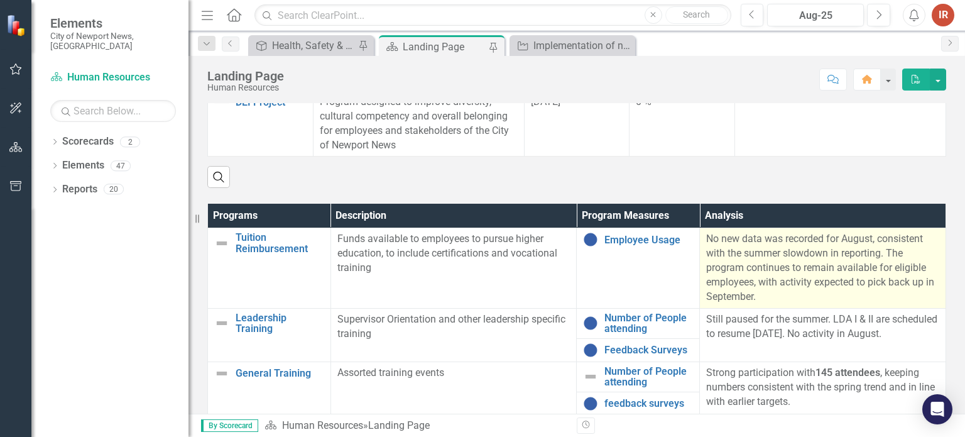
scroll to position [63, 0]
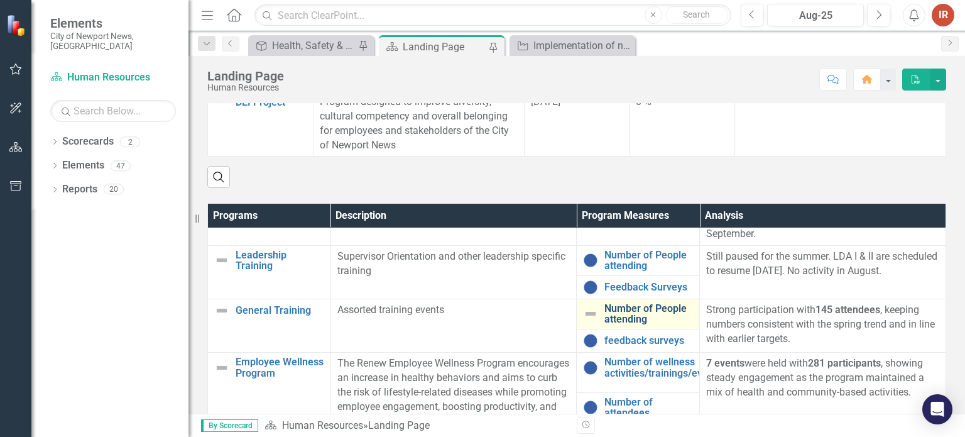
click at [615, 317] on link "Number of People attending" at bounding box center [648, 314] width 89 height 22
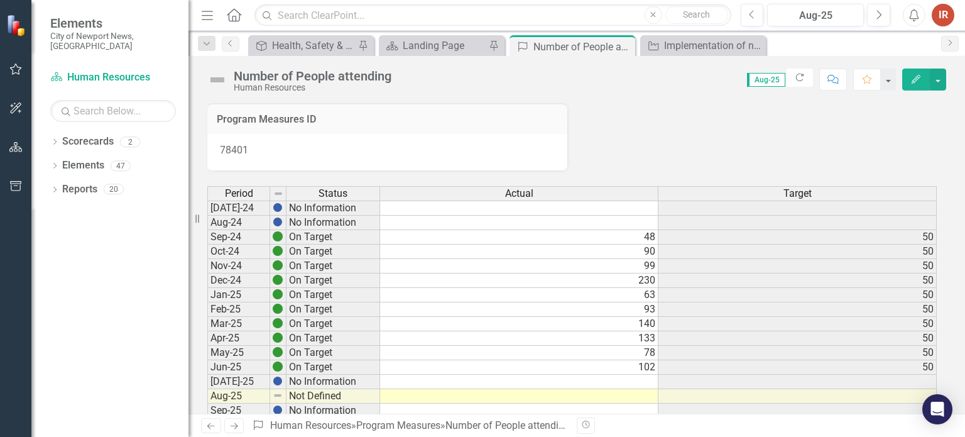
scroll to position [188, 0]
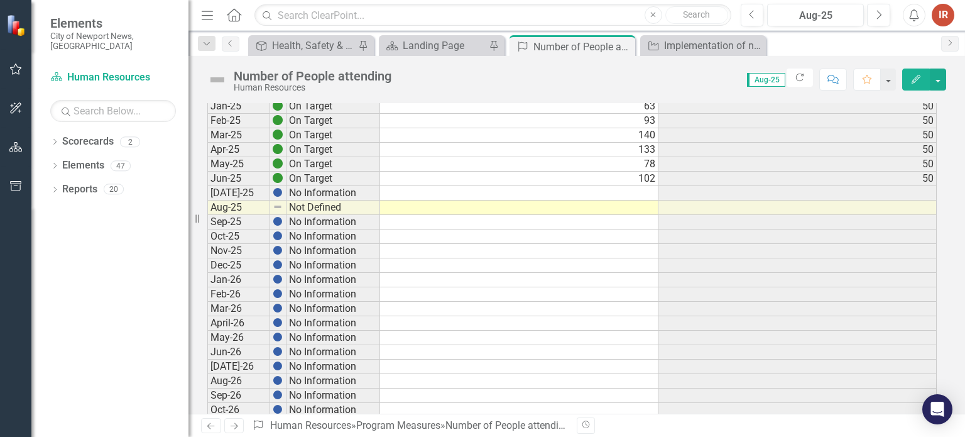
click at [623, 205] on td at bounding box center [519, 207] width 278 height 14
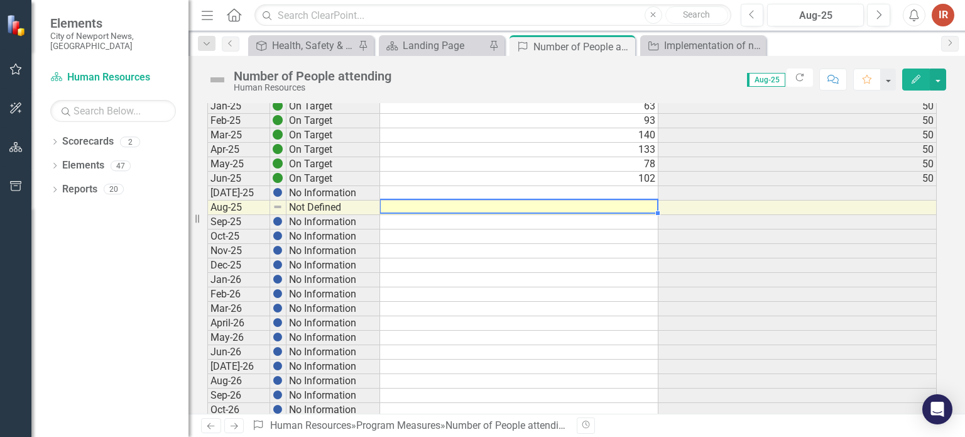
click at [623, 205] on td at bounding box center [519, 207] width 278 height 14
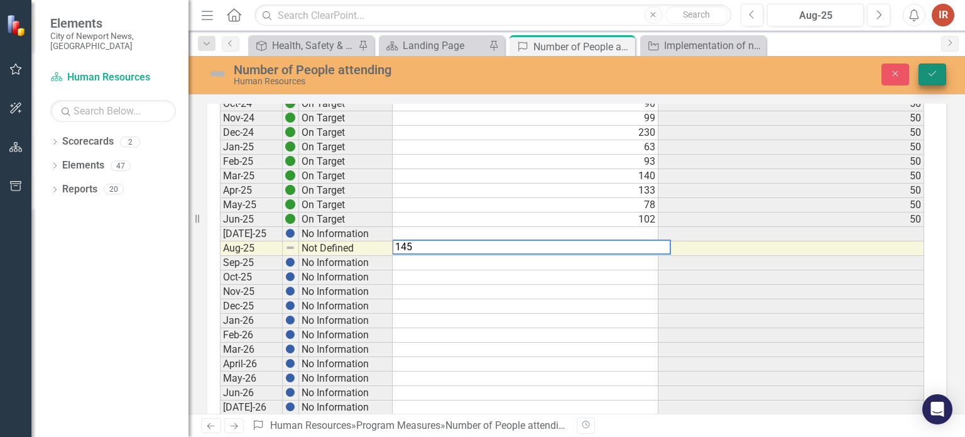
type textarea "145"
click at [929, 75] on icon "Save" at bounding box center [932, 73] width 11 height 9
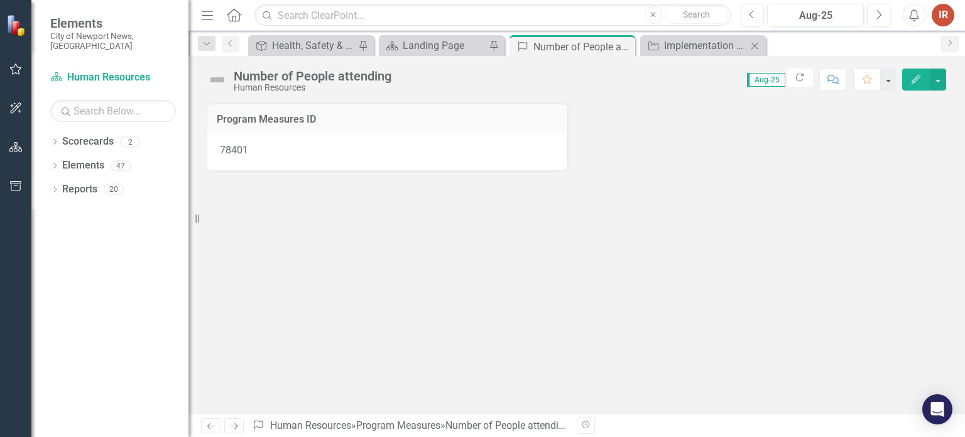
click at [758, 44] on icon "Close" at bounding box center [754, 46] width 13 height 10
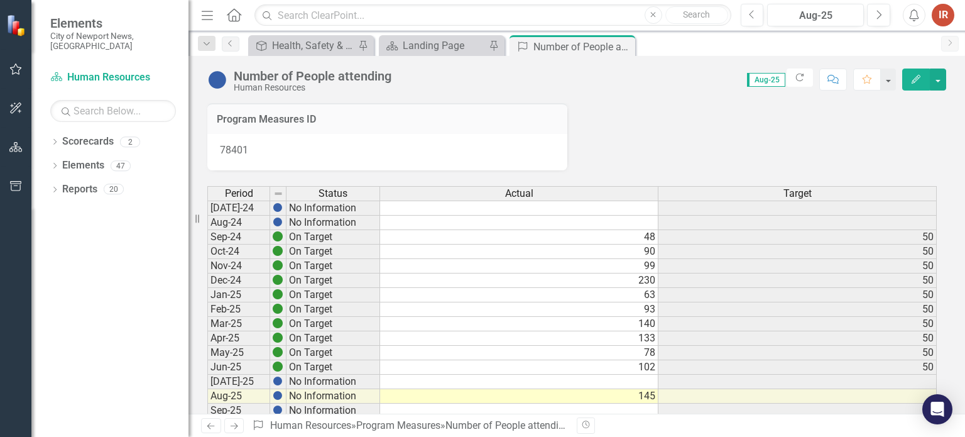
click at [682, 65] on div "Number of People attending Human Resources Score: 0.00 Aug-25 Completed Refresh…" at bounding box center [576, 75] width 777 height 38
drag, startPoint x: 432, startPoint y: 48, endPoint x: 506, endPoint y: 2, distance: 87.0
click at [432, 48] on div "Landing Page" at bounding box center [444, 46] width 83 height 16
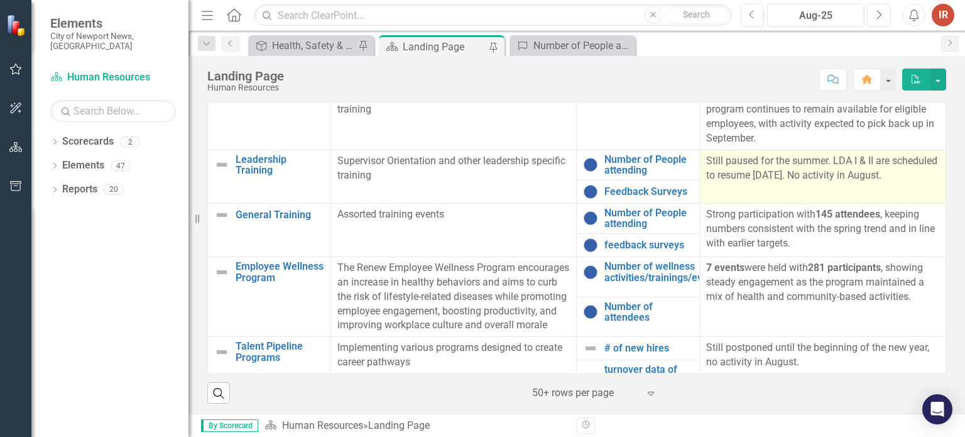
scroll to position [472, 0]
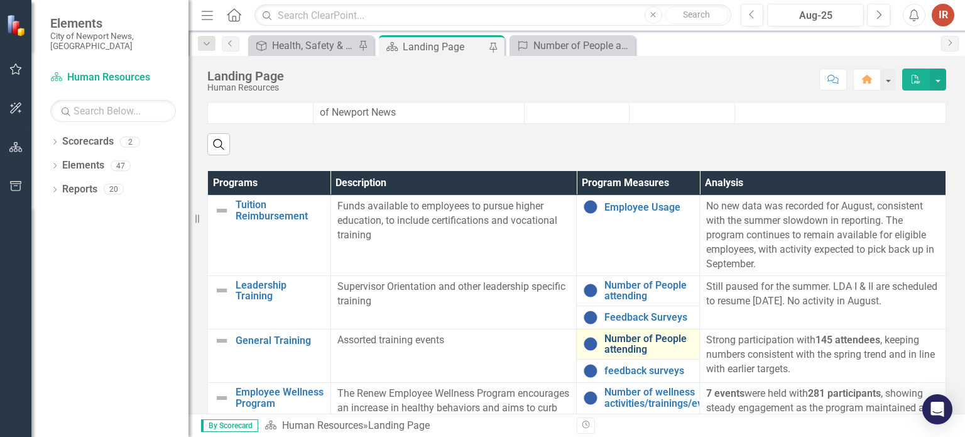
click at [611, 349] on link "Number of People attending" at bounding box center [648, 344] width 89 height 22
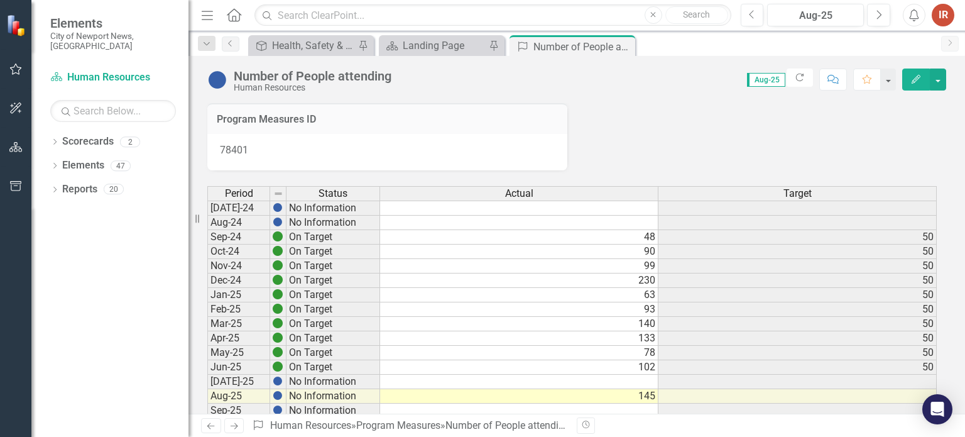
scroll to position [63, 0]
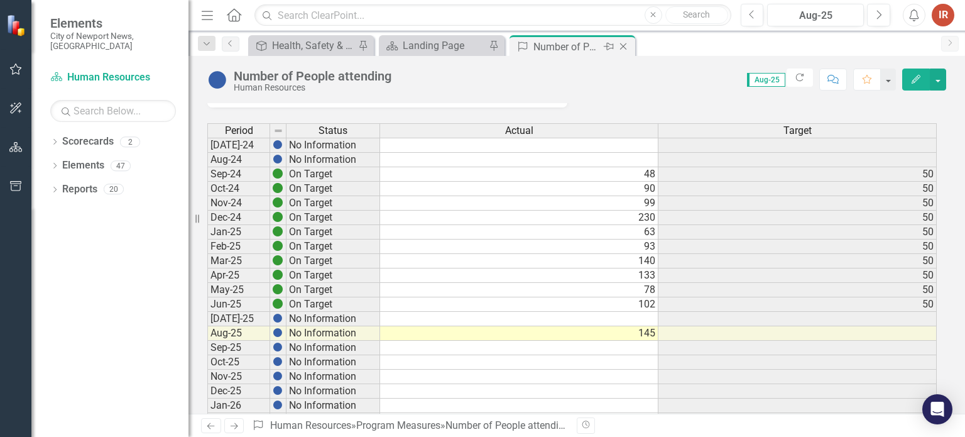
click at [624, 42] on icon "Close" at bounding box center [623, 46] width 13 height 10
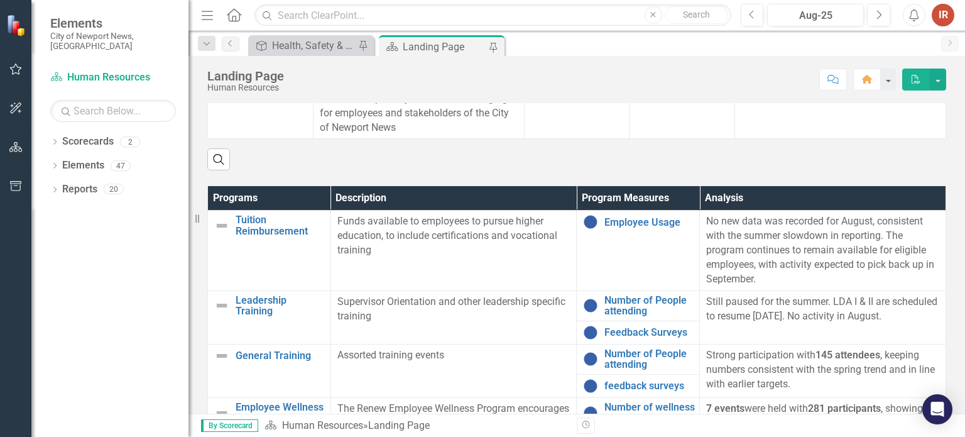
scroll to position [565, 0]
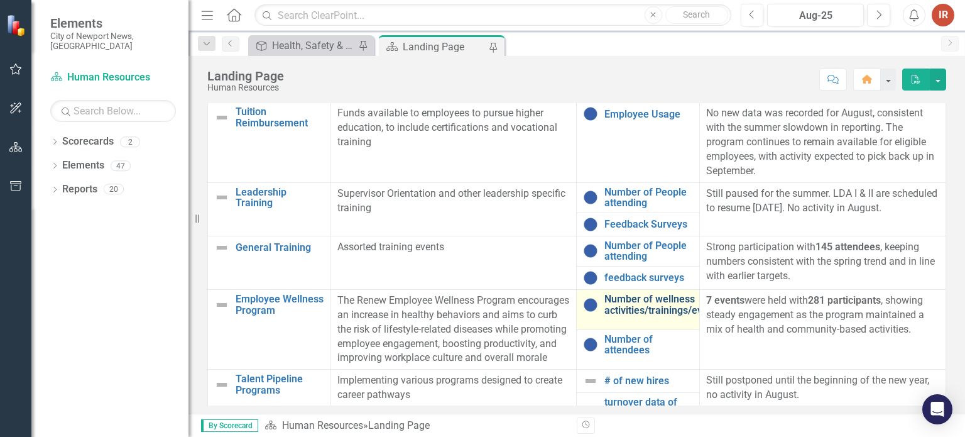
click at [636, 311] on link "Number of wellness activities/trainings/events" at bounding box center [662, 304] width 117 height 22
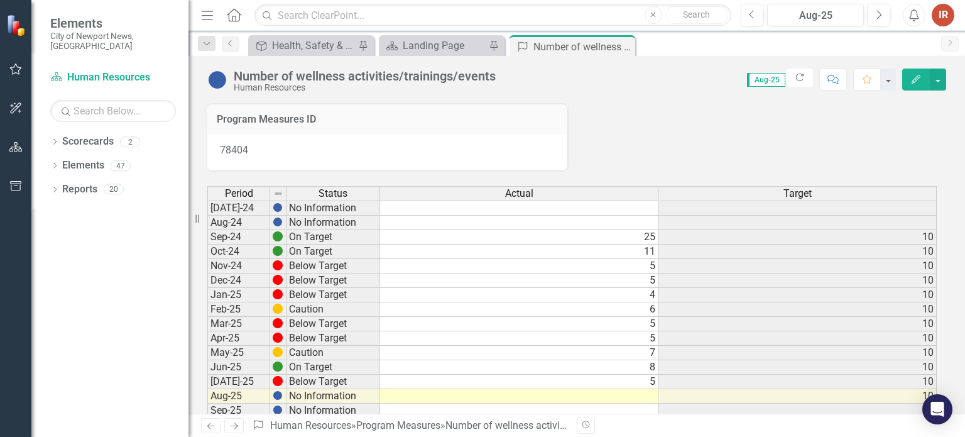
scroll to position [63, 0]
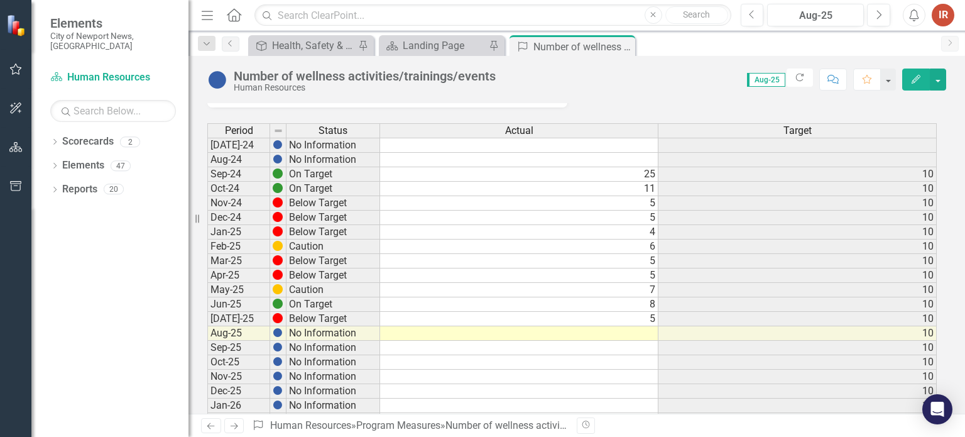
click at [643, 329] on td at bounding box center [519, 333] width 278 height 14
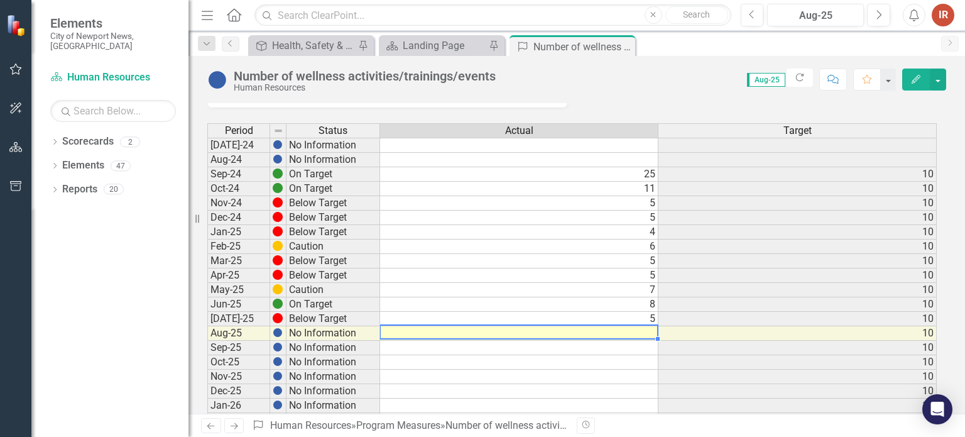
click at [643, 329] on td at bounding box center [519, 333] width 278 height 14
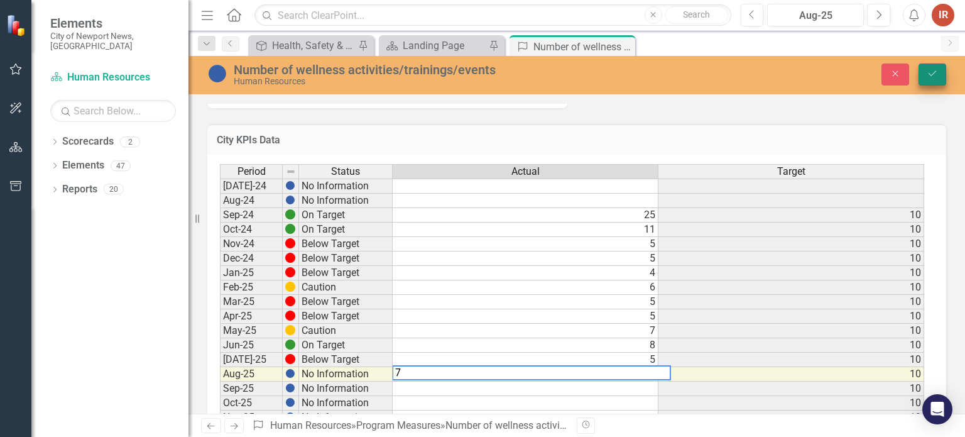
type textarea "7"
click at [932, 75] on icon "submit" at bounding box center [933, 73] width 8 height 5
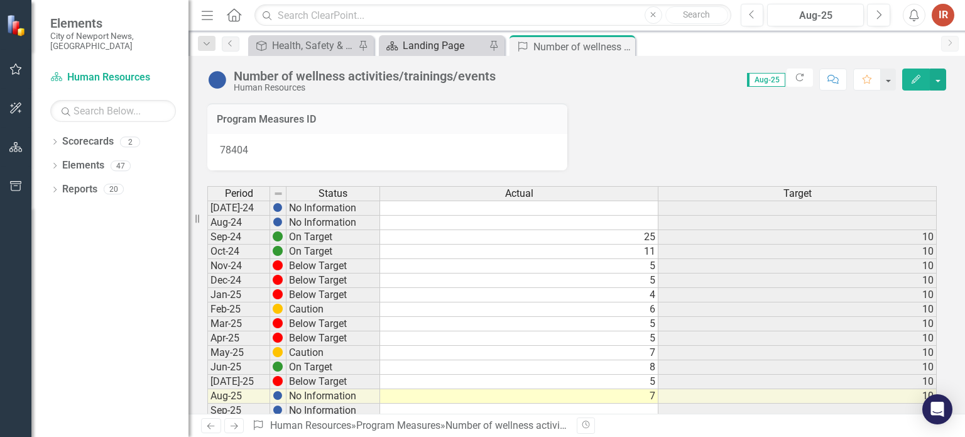
click at [431, 48] on div "Landing Page" at bounding box center [444, 46] width 83 height 16
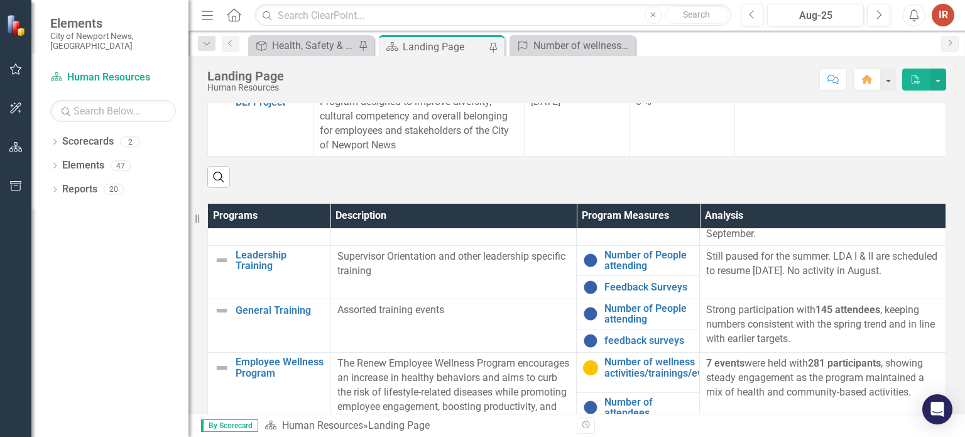
scroll to position [522, 0]
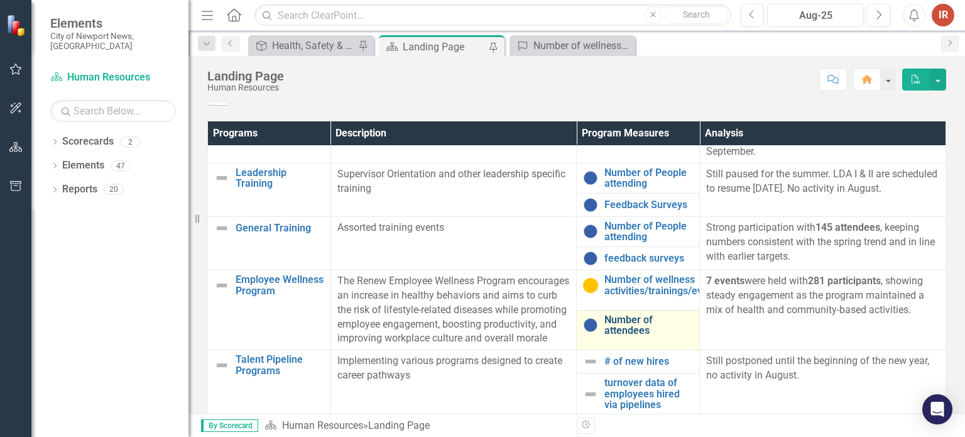
click at [621, 324] on link "Number of attendees" at bounding box center [648, 325] width 89 height 22
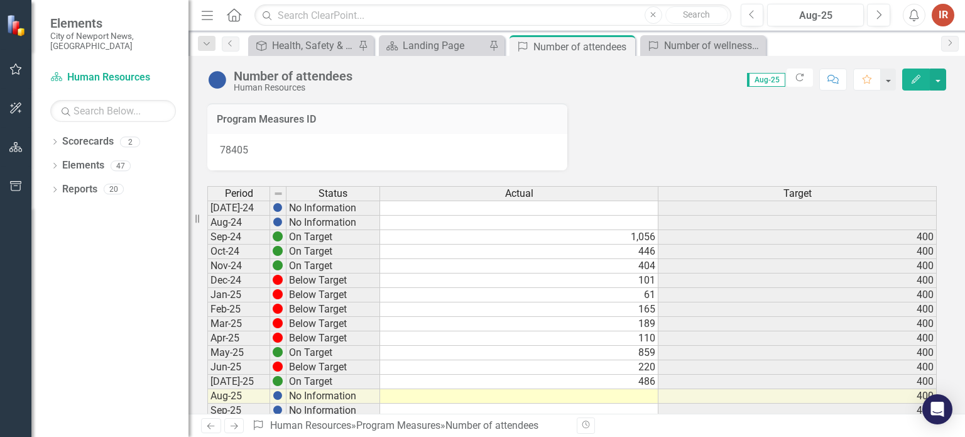
click at [511, 389] on td at bounding box center [519, 396] width 278 height 14
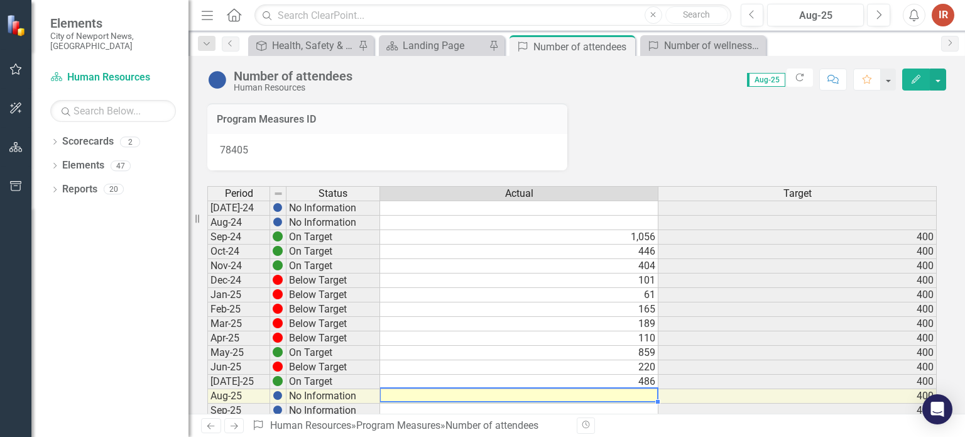
click at [511, 389] on td at bounding box center [519, 396] width 278 height 14
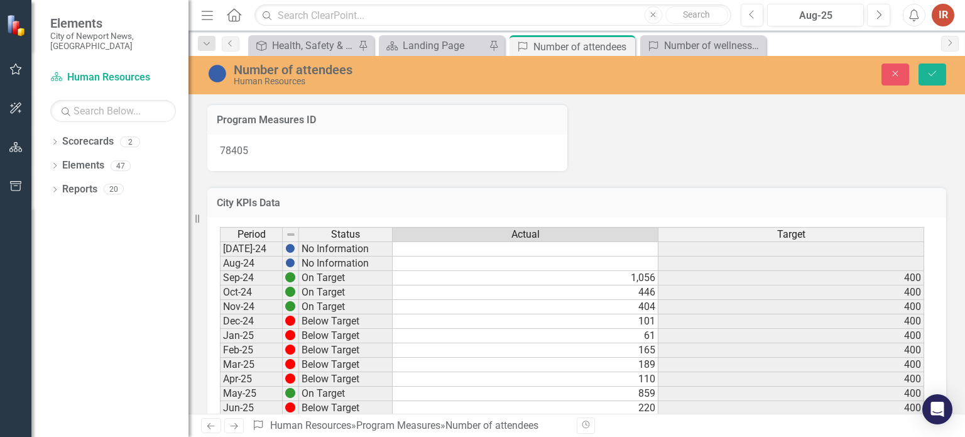
scroll to position [27, 0]
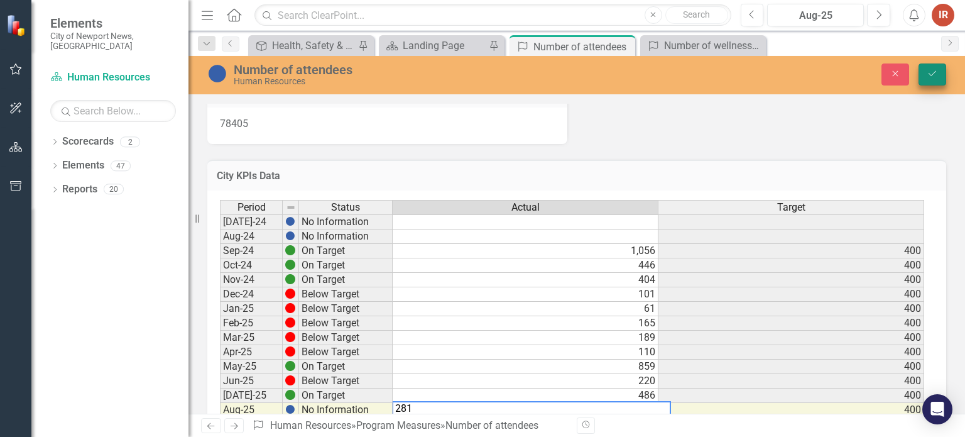
type textarea "281"
click at [928, 75] on icon "Save" at bounding box center [932, 73] width 11 height 9
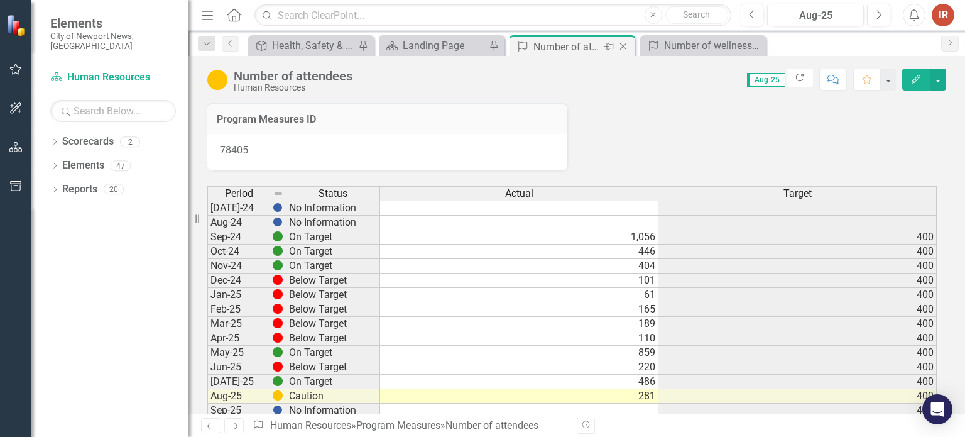
click at [623, 45] on icon "Close" at bounding box center [623, 46] width 13 height 10
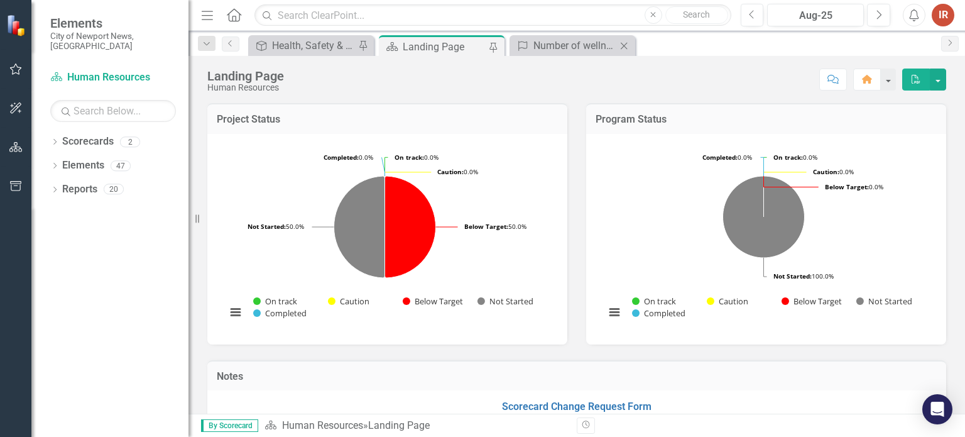
click at [623, 45] on icon at bounding box center [624, 45] width 7 height 7
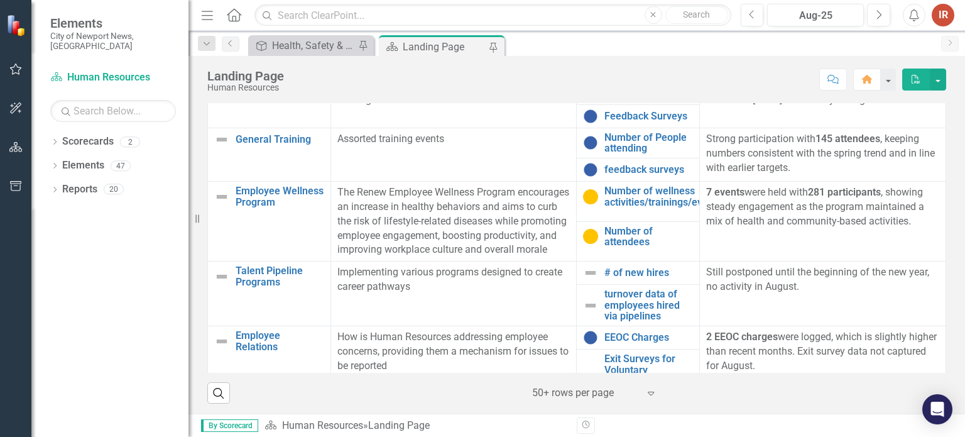
scroll to position [188, 0]
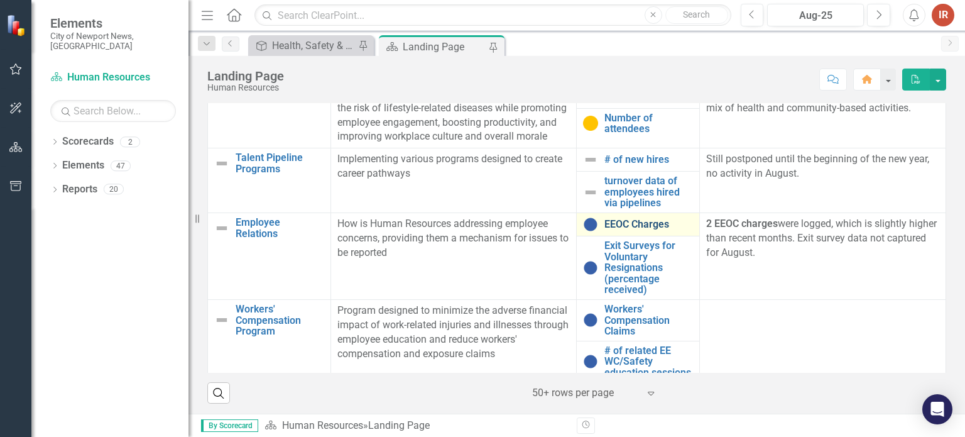
click at [604, 230] on link "EEOC Charges" at bounding box center [648, 224] width 89 height 11
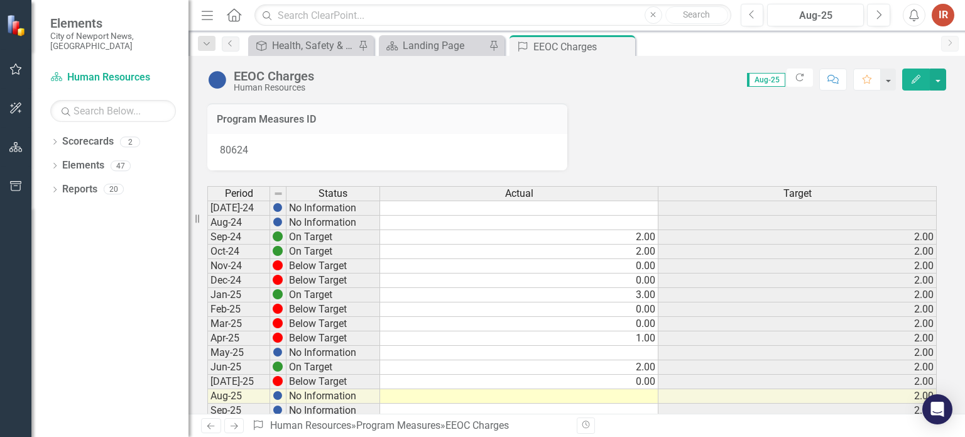
click at [637, 391] on td at bounding box center [519, 396] width 278 height 14
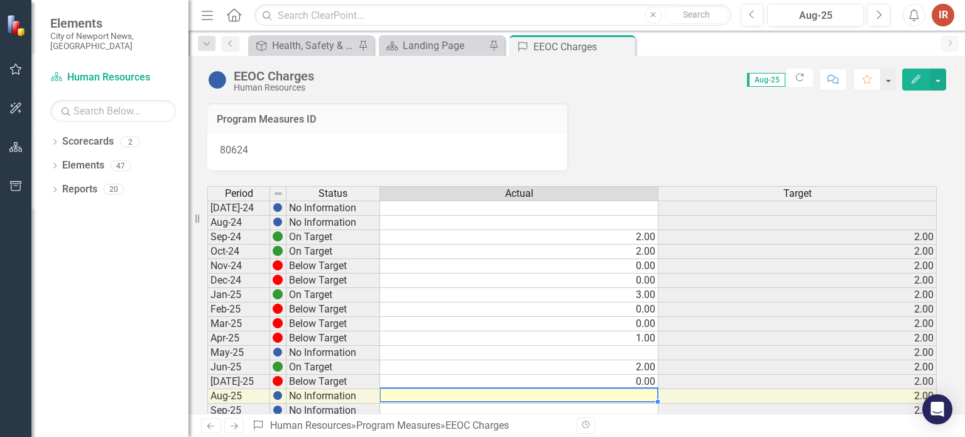
click at [637, 391] on td at bounding box center [519, 396] width 278 height 14
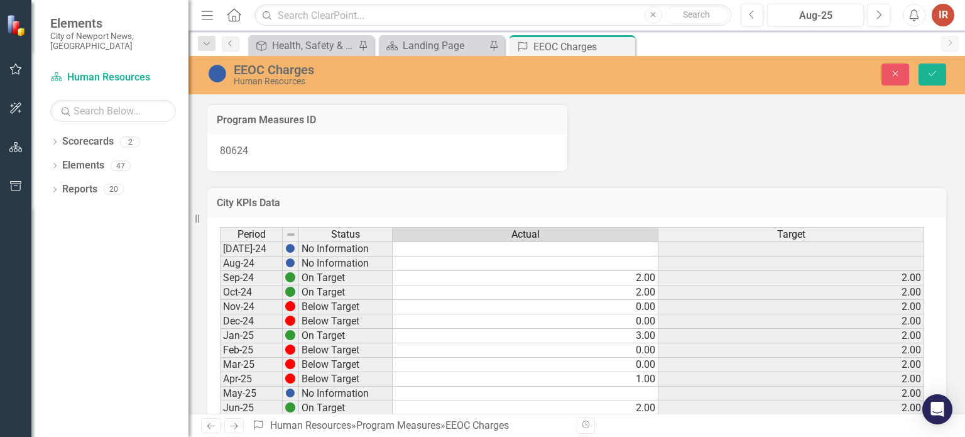
scroll to position [27, 0]
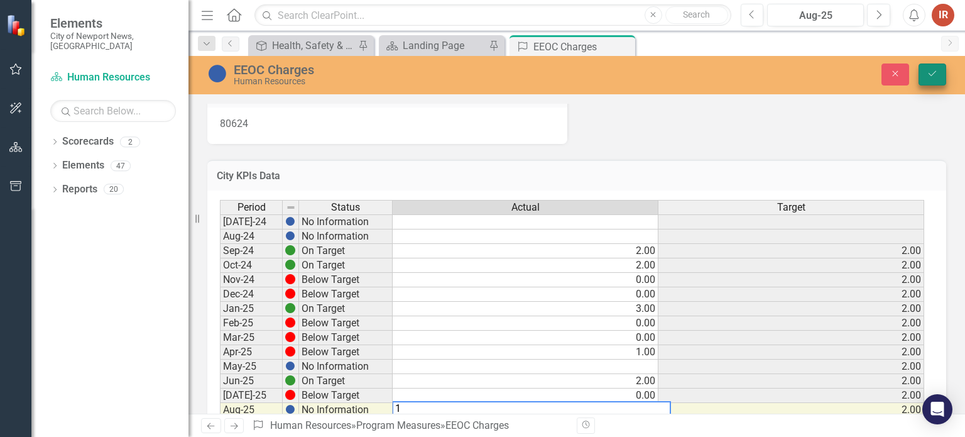
type textarea "1"
click at [924, 65] on button "Save" at bounding box center [932, 74] width 28 height 22
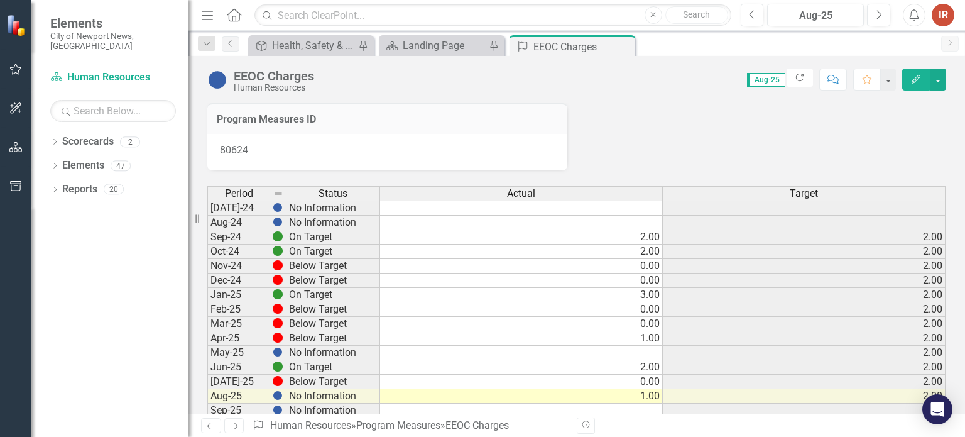
click at [408, 36] on div "Scorecard Landing Page Pin" at bounding box center [442, 45] width 126 height 21
click at [409, 42] on div "Landing Page" at bounding box center [444, 46] width 83 height 16
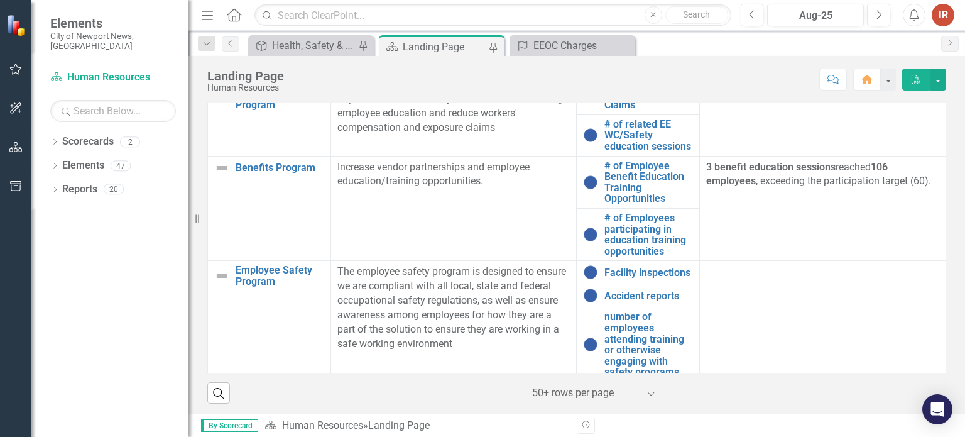
scroll to position [440, 0]
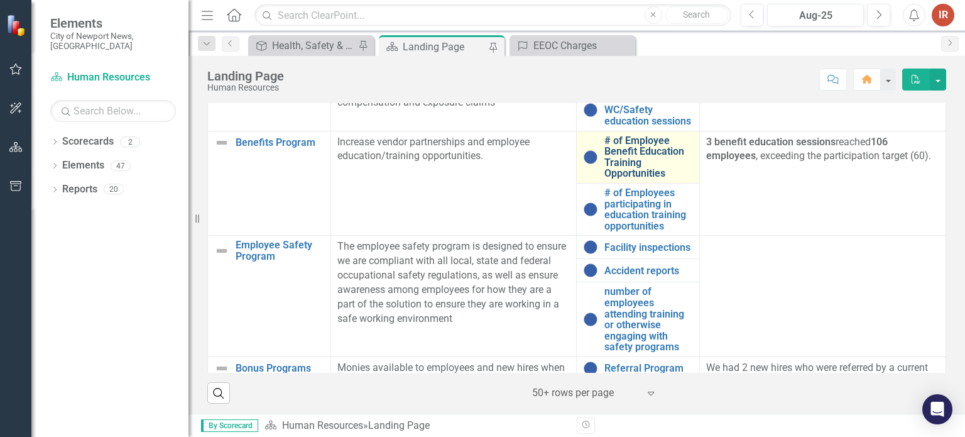
click at [626, 179] on link "# of Employee Benefit Education Training Opportunities" at bounding box center [648, 157] width 89 height 44
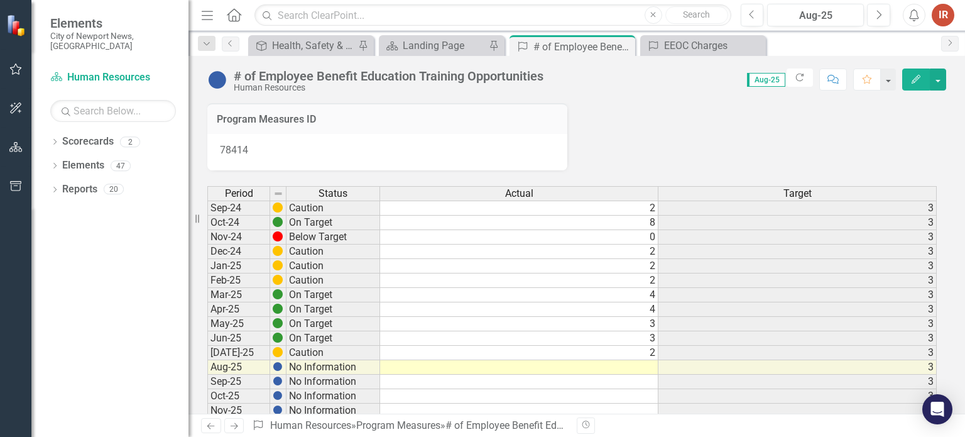
click at [646, 364] on td at bounding box center [519, 367] width 278 height 14
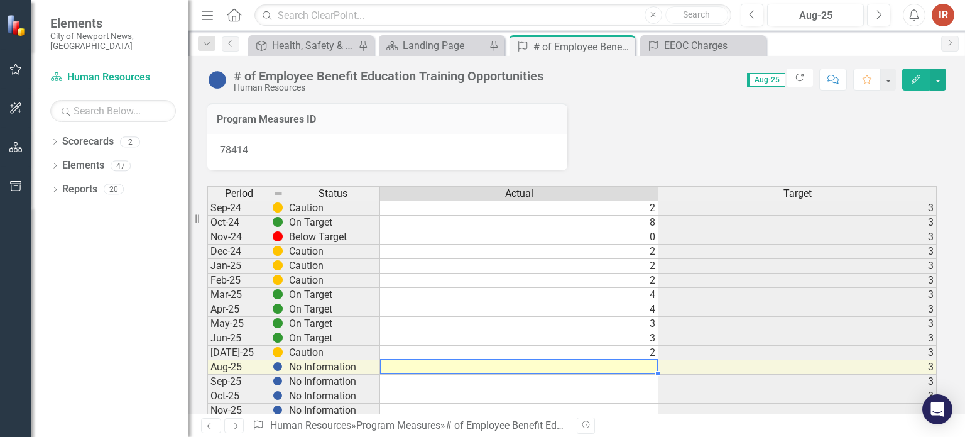
click at [646, 364] on td at bounding box center [519, 367] width 278 height 14
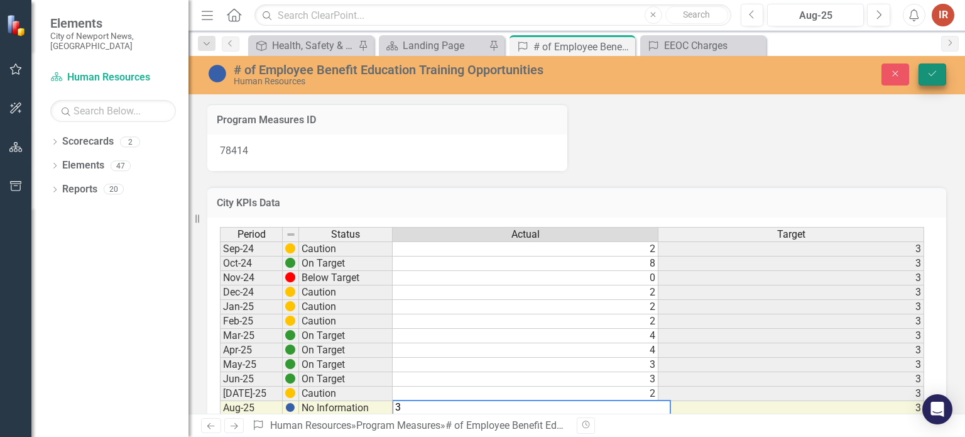
type textarea "3"
click at [937, 72] on icon "Save" at bounding box center [932, 73] width 11 height 9
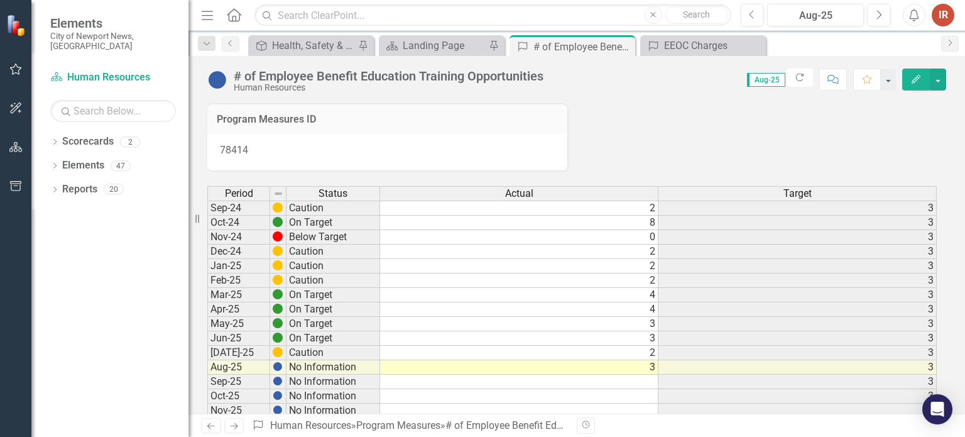
click at [422, 34] on div "Dropdown Search Goal Health, Safety & Well-Being Pin Scorecard Landing Page Pin…" at bounding box center [576, 43] width 777 height 25
click at [433, 47] on div "Landing Page" at bounding box center [444, 46] width 83 height 16
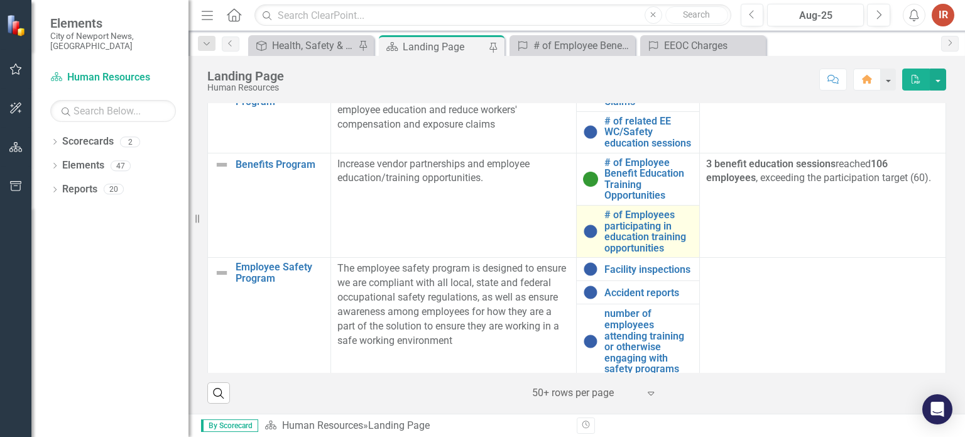
scroll to position [440, 0]
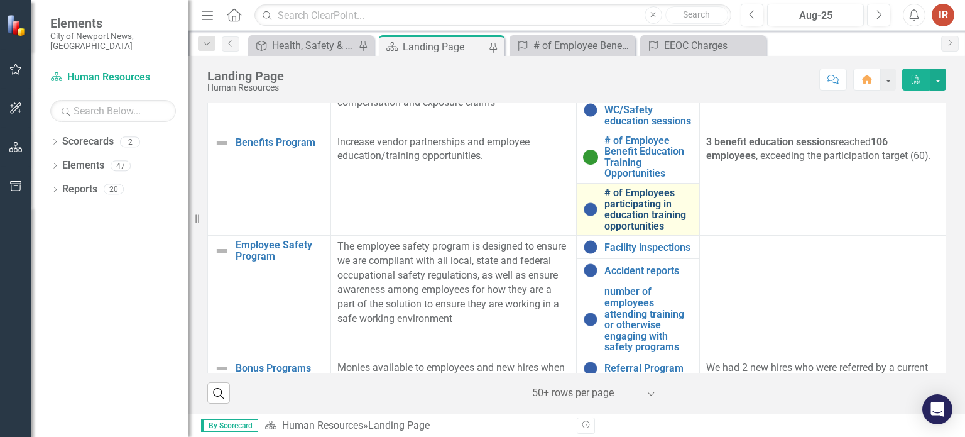
click at [658, 230] on link "# of Employees participating in education training opportunities" at bounding box center [648, 209] width 89 height 44
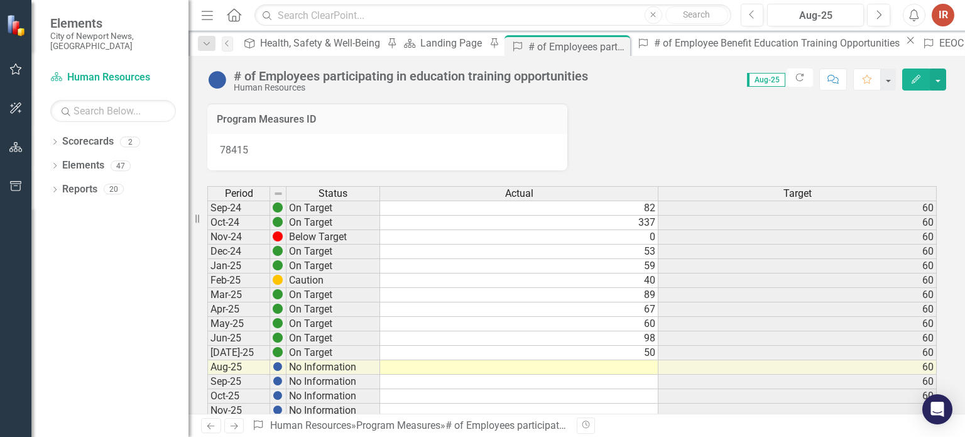
click at [643, 365] on td at bounding box center [519, 367] width 278 height 14
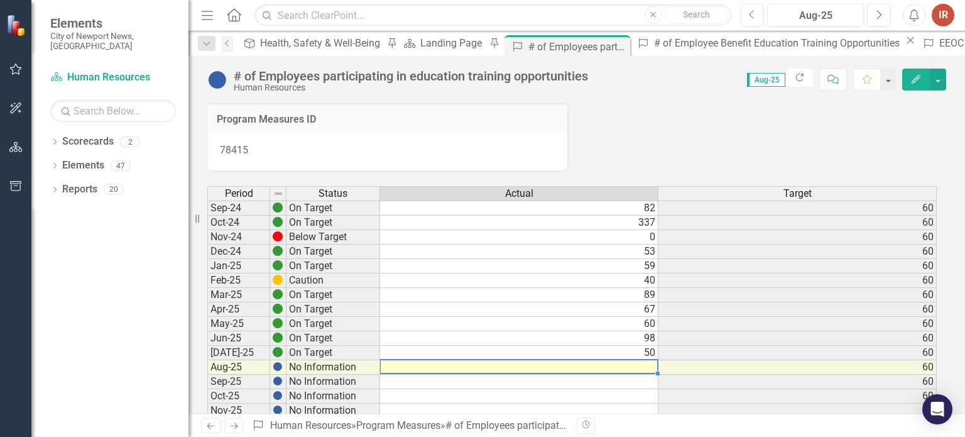
click at [643, 365] on td at bounding box center [519, 367] width 278 height 14
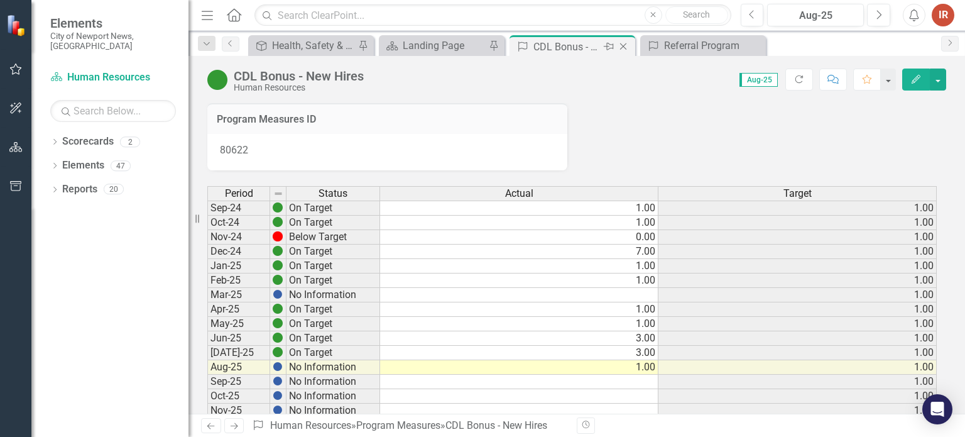
click at [620, 48] on icon "Close" at bounding box center [623, 46] width 13 height 10
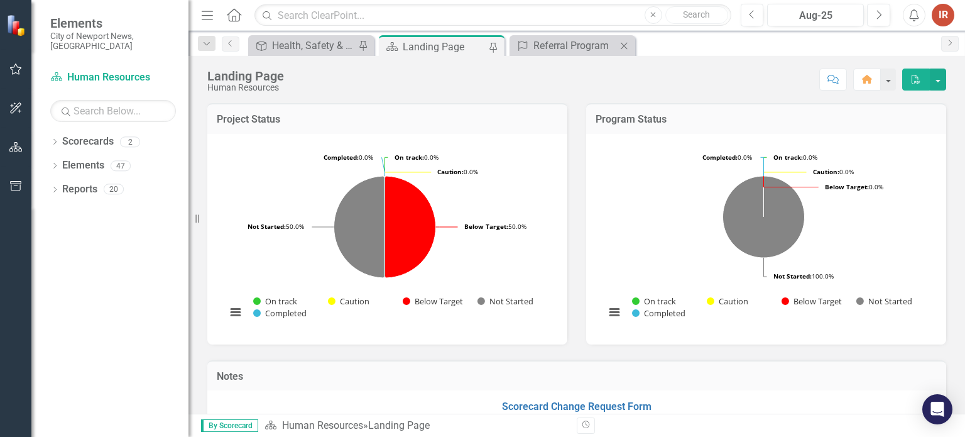
click at [623, 45] on icon "Close" at bounding box center [624, 46] width 13 height 10
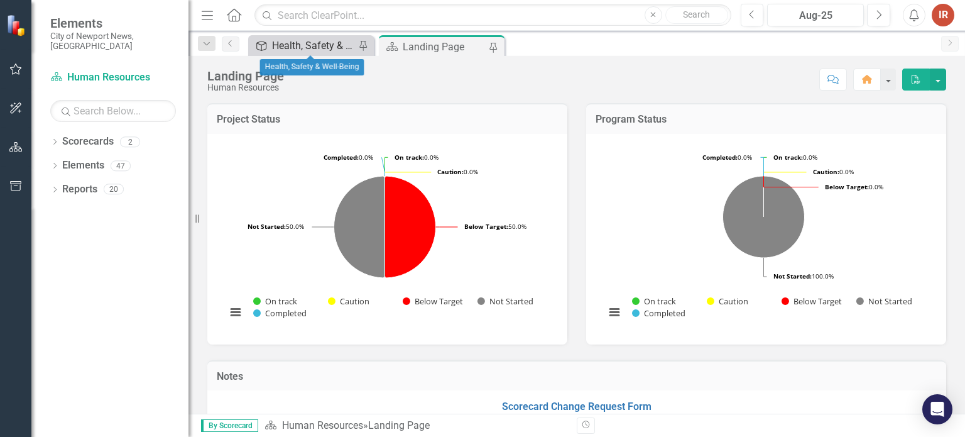
click at [306, 45] on div "Health, Safety & Well-Being" at bounding box center [313, 46] width 83 height 16
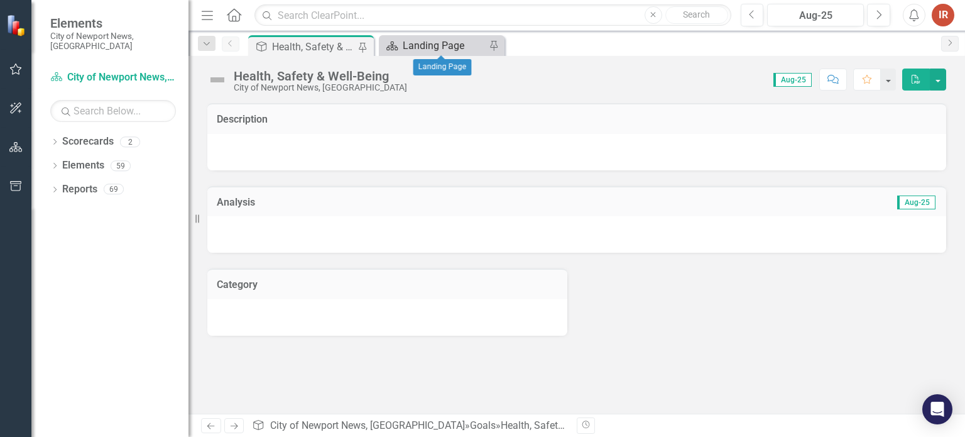
click at [445, 46] on div "Landing Page" at bounding box center [444, 46] width 83 height 16
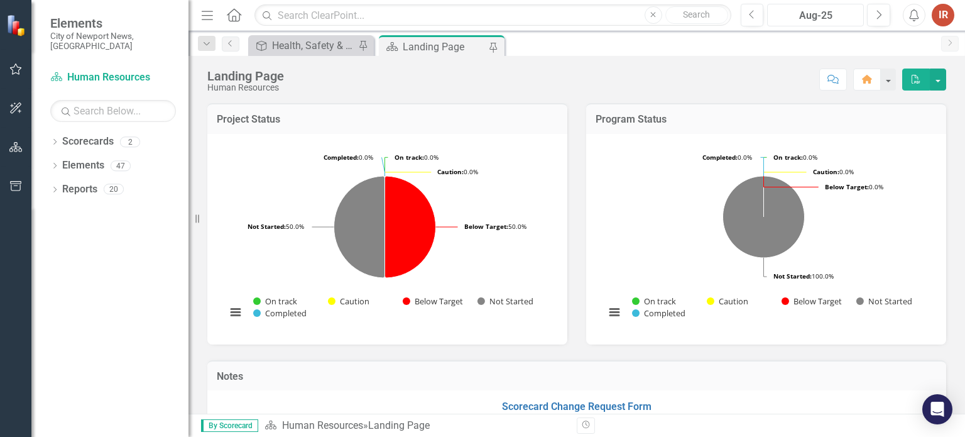
click at [822, 15] on div "Aug-25" at bounding box center [815, 15] width 88 height 15
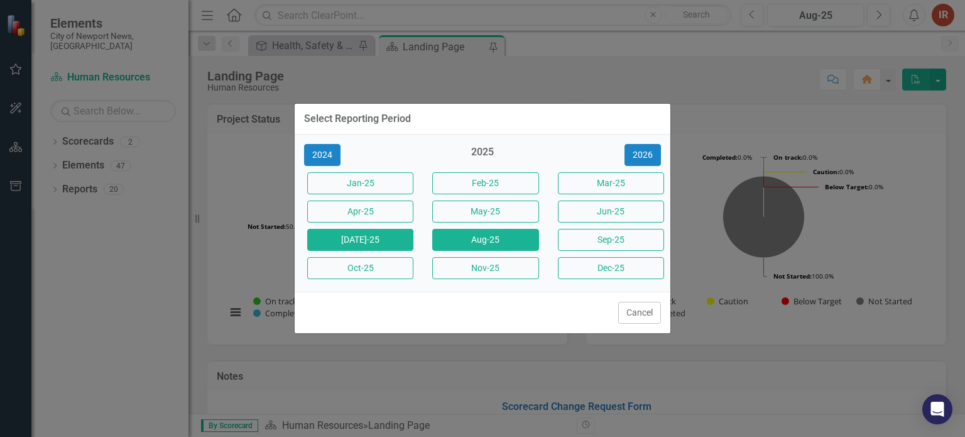
click at [384, 234] on button "[DATE]-25" at bounding box center [360, 240] width 106 height 22
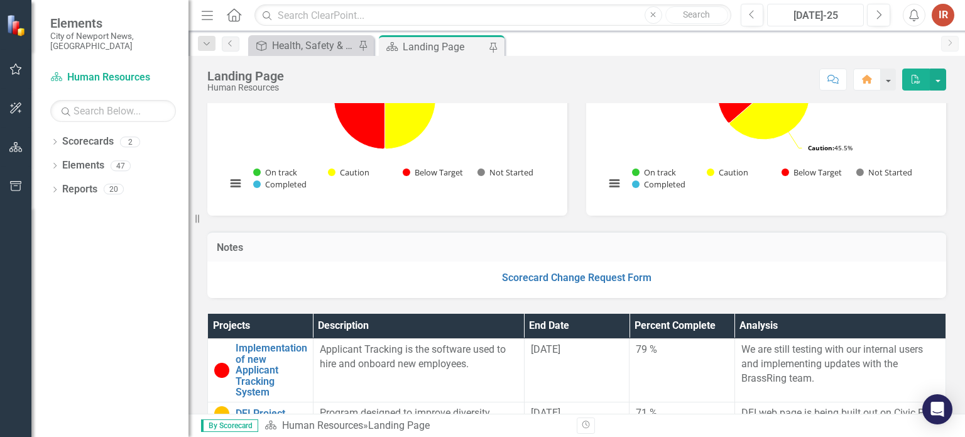
scroll to position [192, 0]
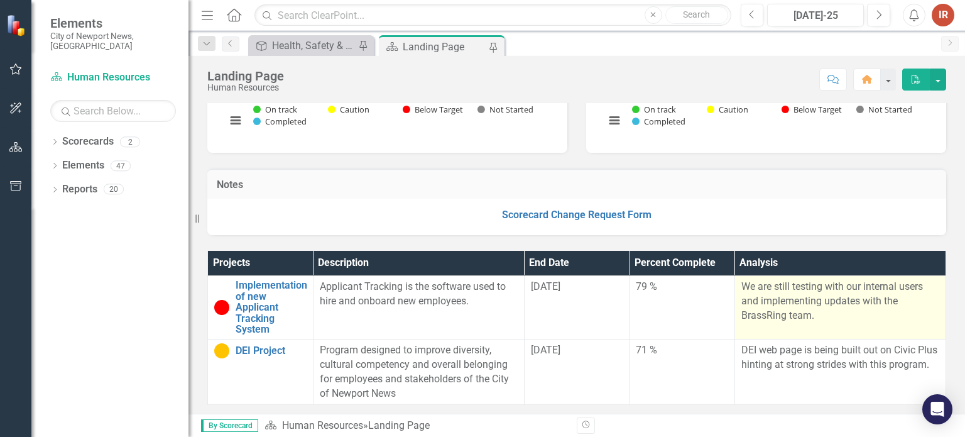
drag, startPoint x: 824, startPoint y: 323, endPoint x: 730, endPoint y: 278, distance: 104.5
click at [734, 278] on td "We are still testing with our internal users and implementing updates with the …" at bounding box center [839, 307] width 211 height 63
click at [742, 281] on p "We are still testing with our internal users and implementing updates with the …" at bounding box center [840, 301] width 198 height 43
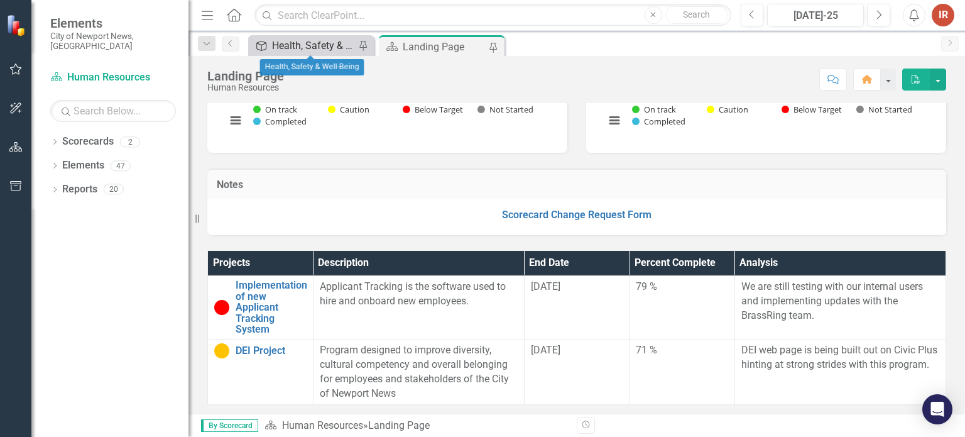
click at [290, 40] on div "Health, Safety & Well-Being" at bounding box center [313, 46] width 83 height 16
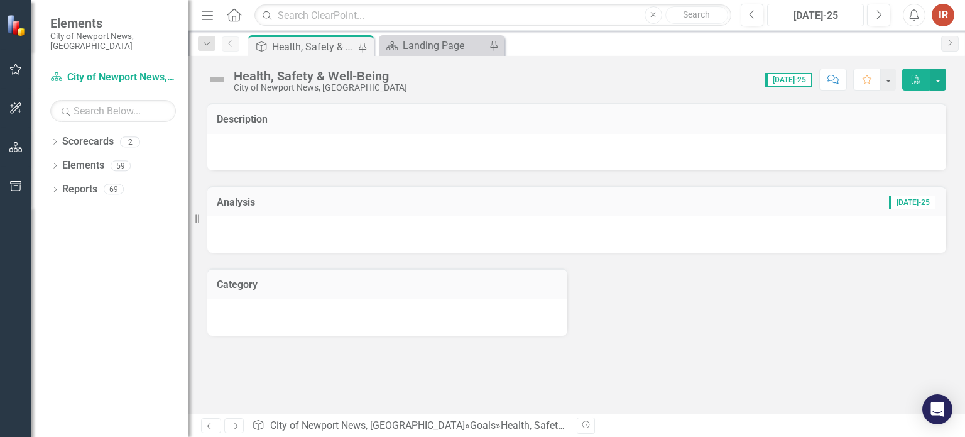
click at [796, 10] on div "[DATE]-25" at bounding box center [815, 15] width 88 height 15
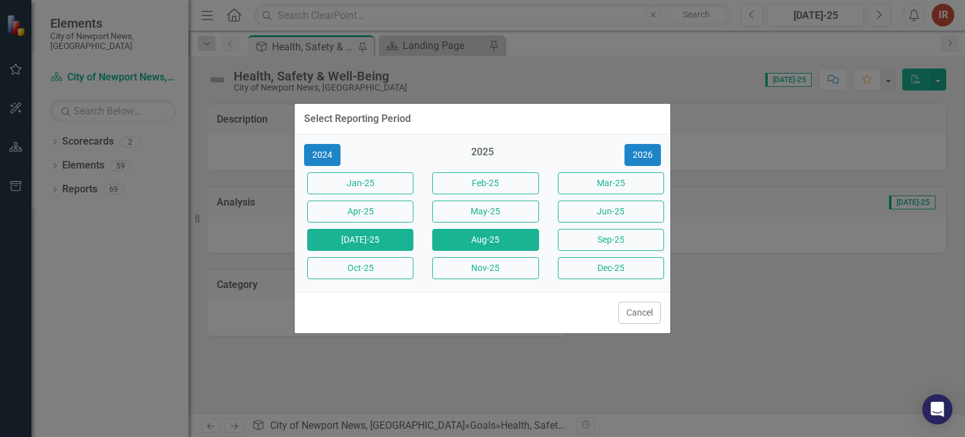
click at [464, 234] on button "Aug-25" at bounding box center [485, 240] width 106 height 22
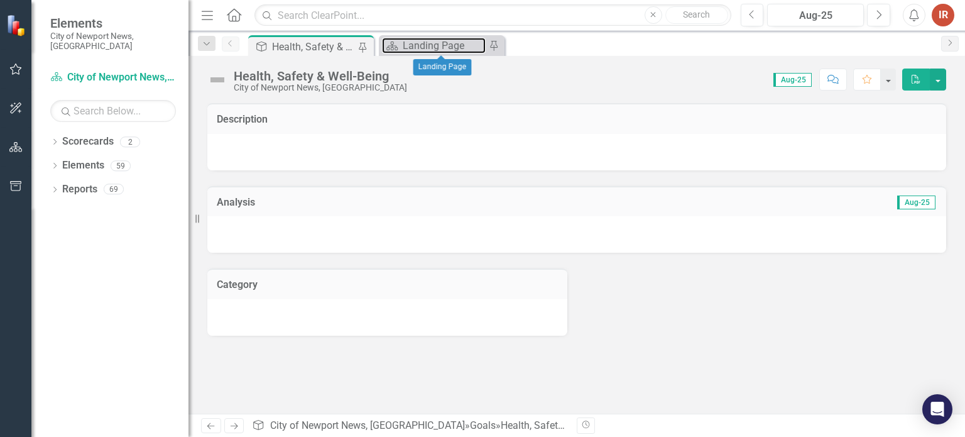
drag, startPoint x: 450, startPoint y: 38, endPoint x: 696, endPoint y: 28, distance: 245.9
click at [450, 38] on div "Landing Page" at bounding box center [444, 46] width 83 height 16
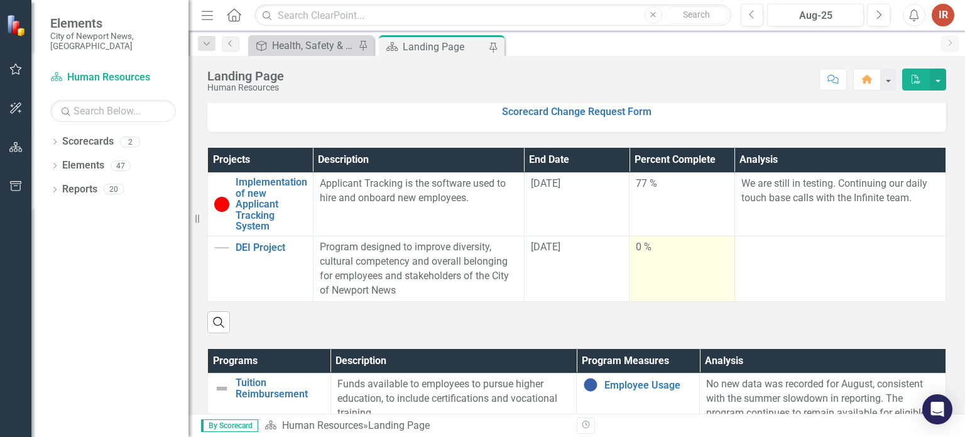
scroll to position [314, 0]
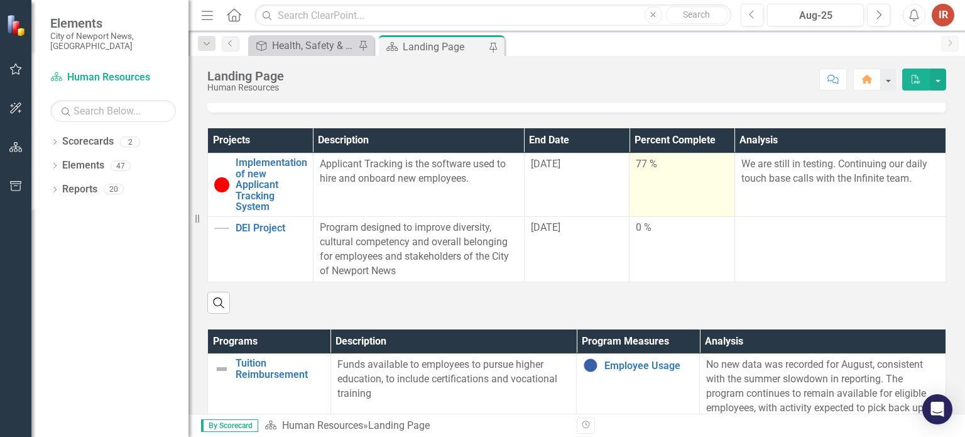
click at [680, 183] on td "77 %" at bounding box center [683, 184] width 106 height 63
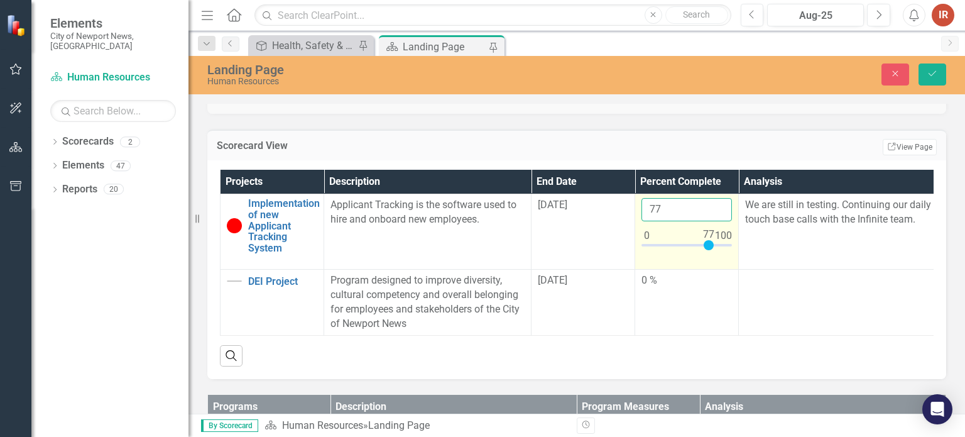
click at [670, 209] on input "77" at bounding box center [686, 209] width 90 height 23
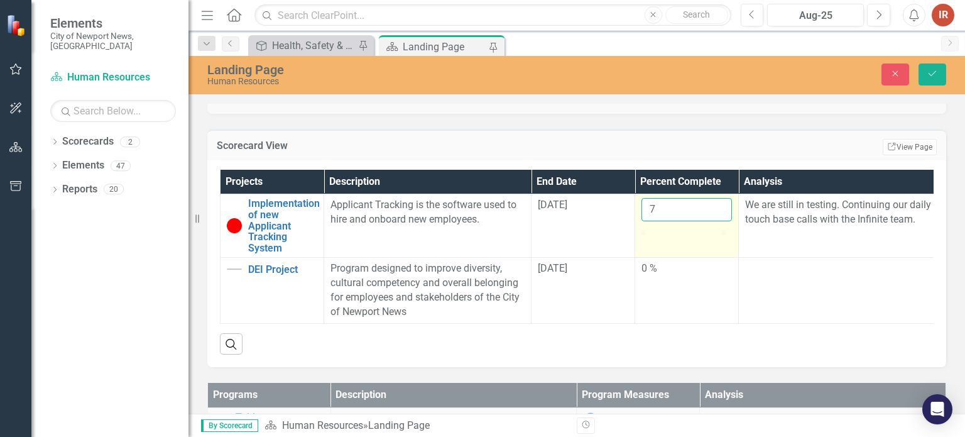
type input "79"
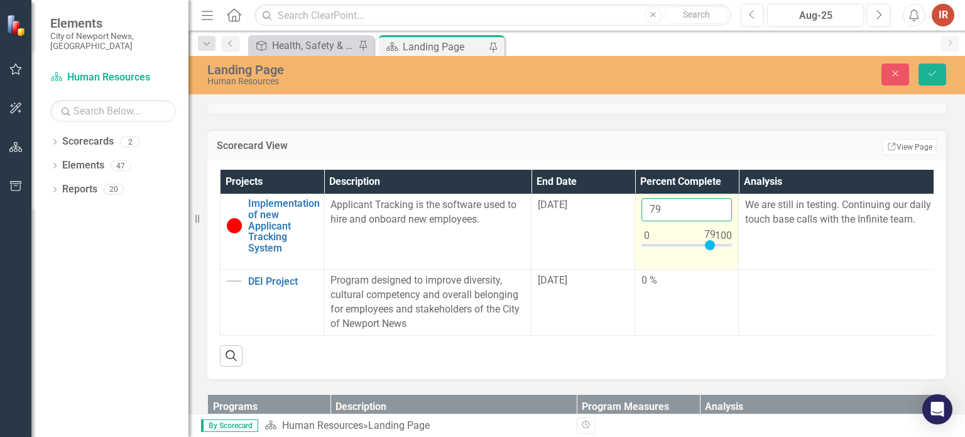
click button "Save" at bounding box center [932, 74] width 28 height 22
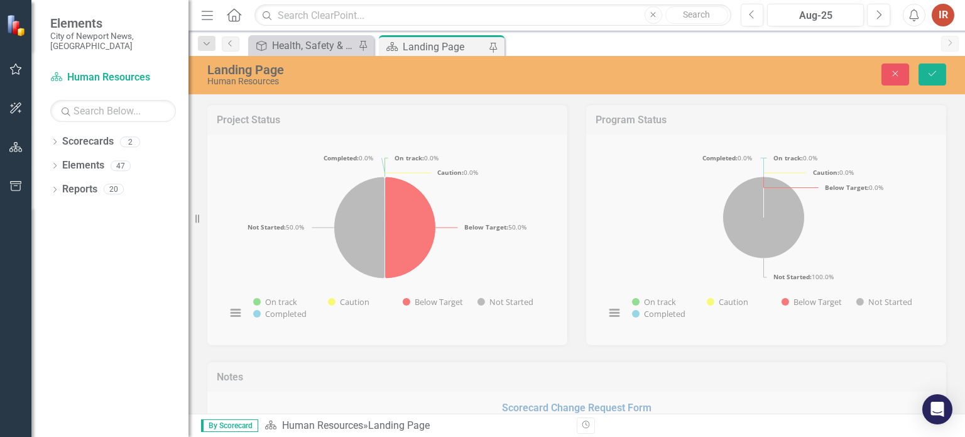
scroll to position [251, 0]
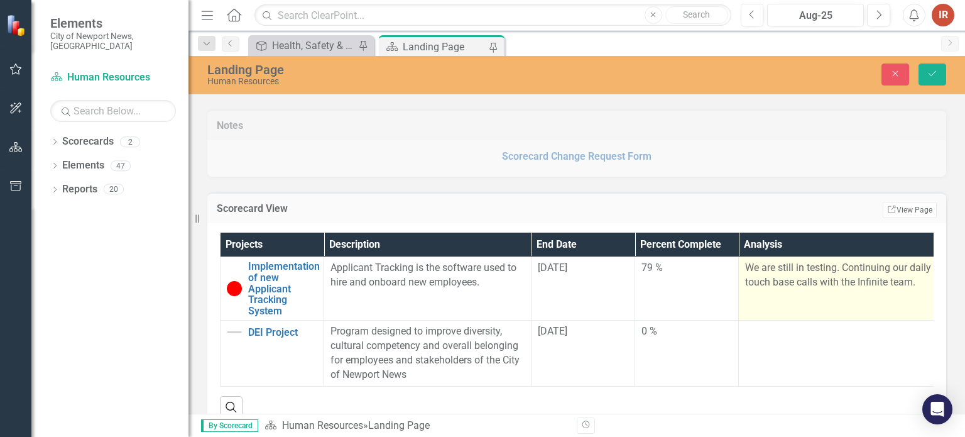
click at [910, 276] on p "We are still in testing. Continuing our daily touch base calls with the Infinit…" at bounding box center [842, 275] width 194 height 29
click at [883, 278] on p "We are still in testing. Continuing our daily touch base calls with the Infinit…" at bounding box center [842, 275] width 194 height 29
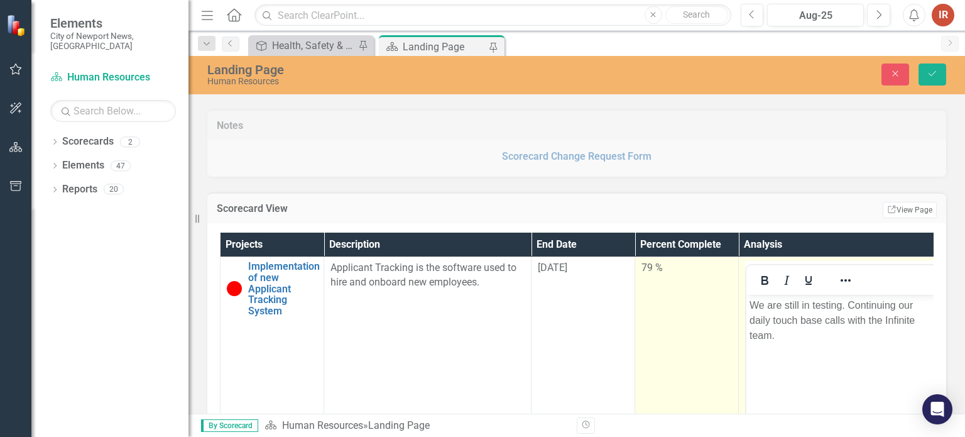
scroll to position [0, 0]
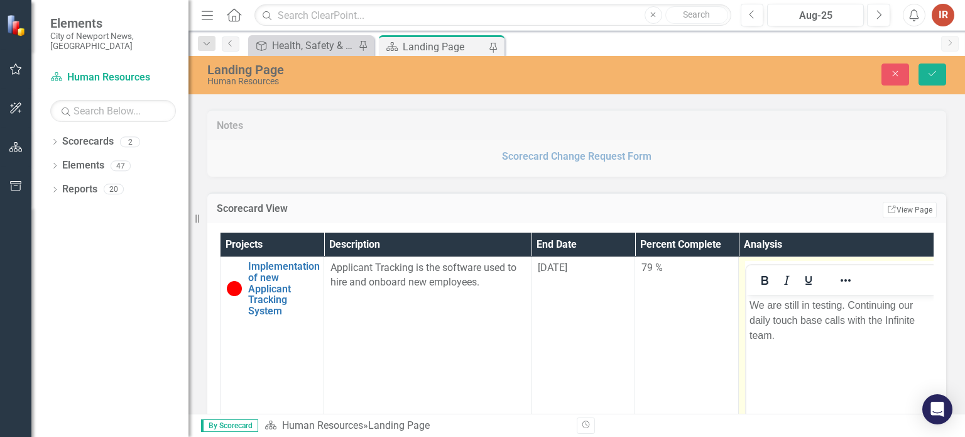
click at [836, 337] on p "We are still in testing. Continuing our daily touch base calls with the Infinit…" at bounding box center [841, 320] width 185 height 45
click at [841, 319] on p "We are still in testing. Continuing our daily touch base calls with the Infinit…" at bounding box center [841, 320] width 185 height 45
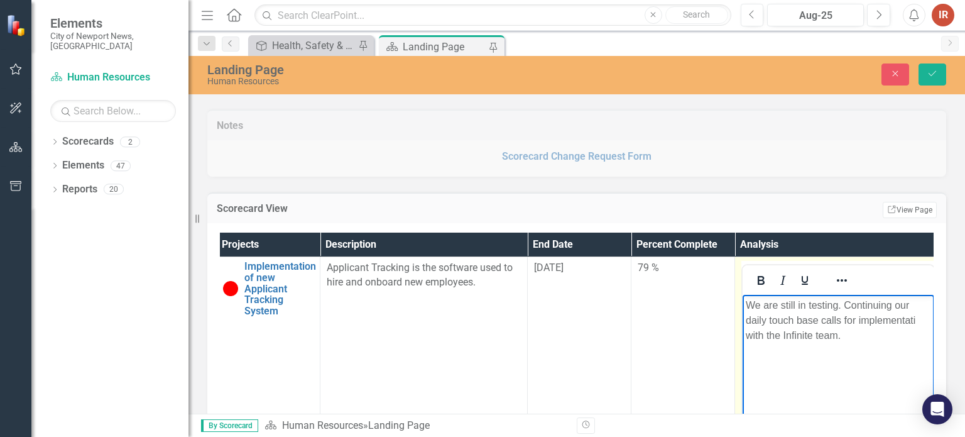
scroll to position [0, 15]
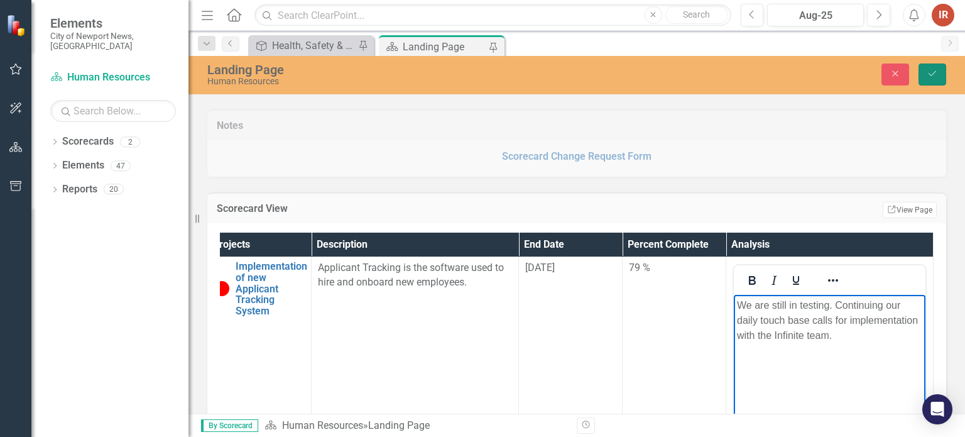
click at [925, 73] on button "Save" at bounding box center [932, 74] width 28 height 22
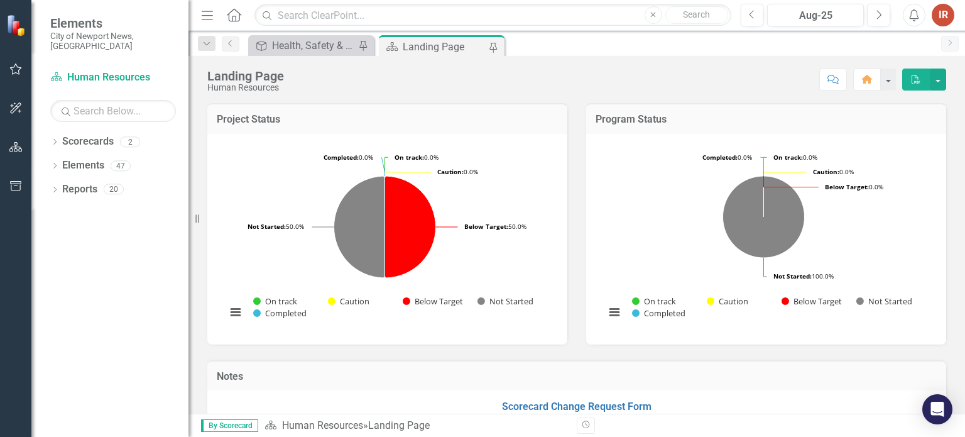
scroll to position [377, 0]
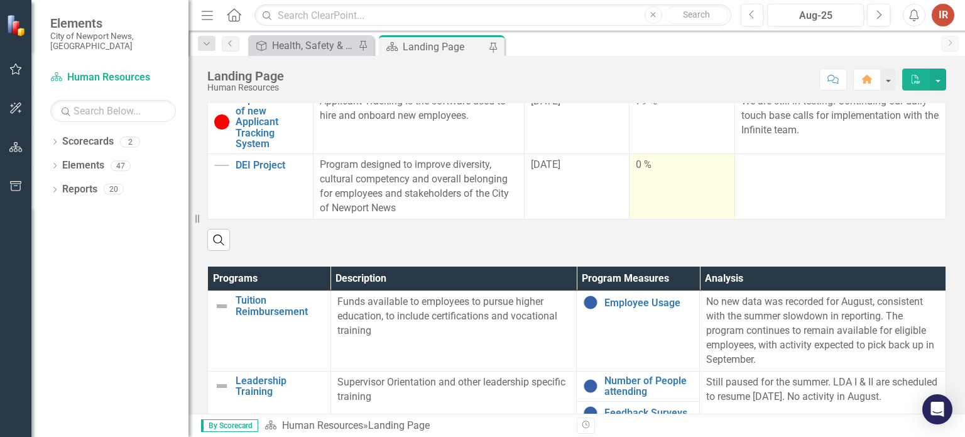
click at [658, 177] on td "0 %" at bounding box center [683, 186] width 106 height 65
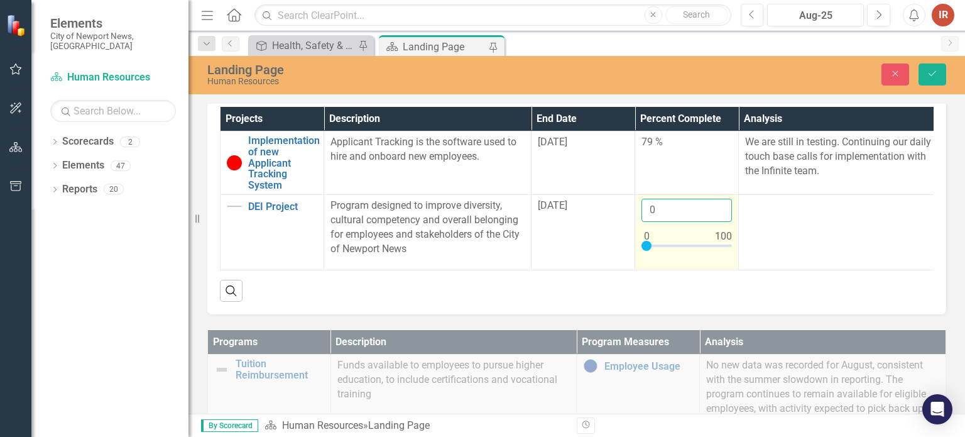
click at [665, 205] on input "0" at bounding box center [686, 210] width 90 height 23
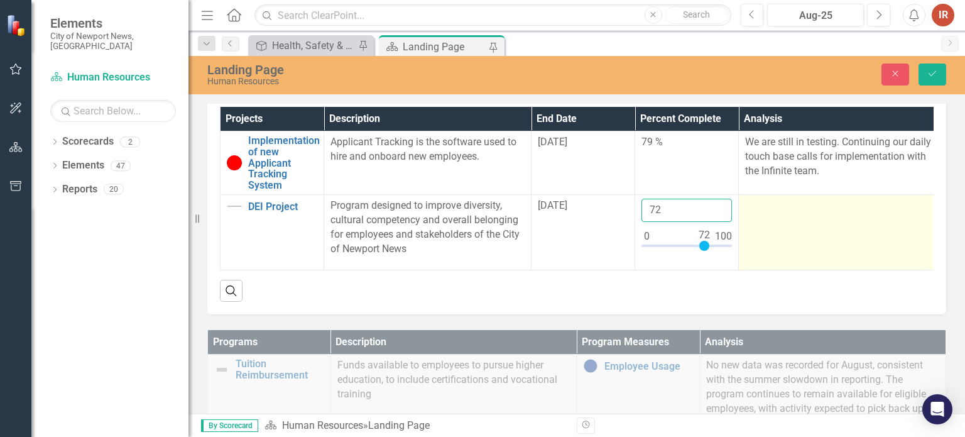
type input "72"
click at [854, 241] on td at bounding box center [842, 232] width 207 height 75
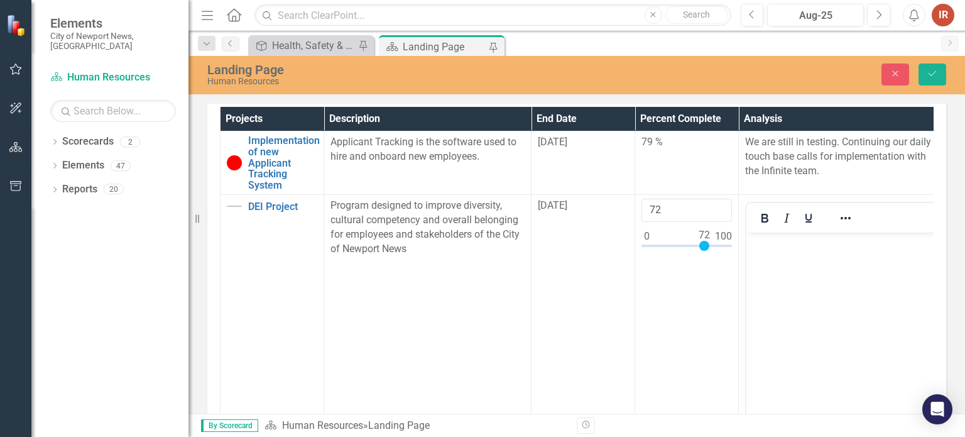
scroll to position [0, 0]
click at [819, 270] on body "Rich Text Area. Press ALT-0 for help." at bounding box center [842, 326] width 192 height 188
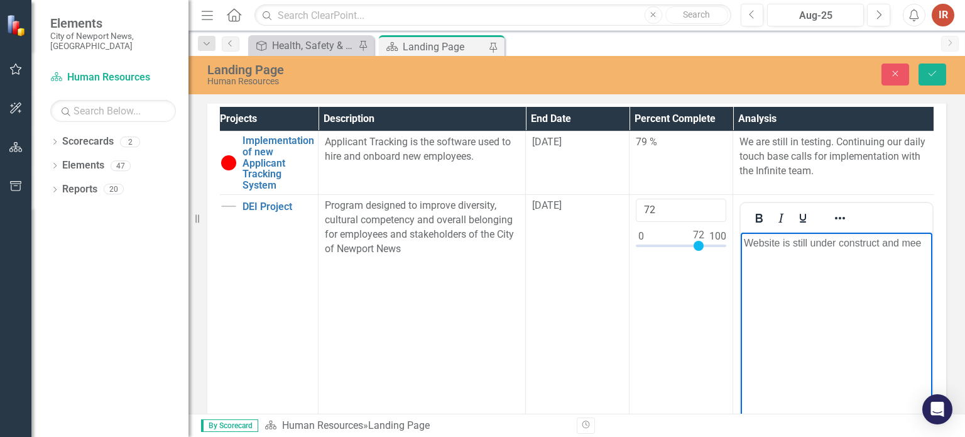
scroll to position [0, 17]
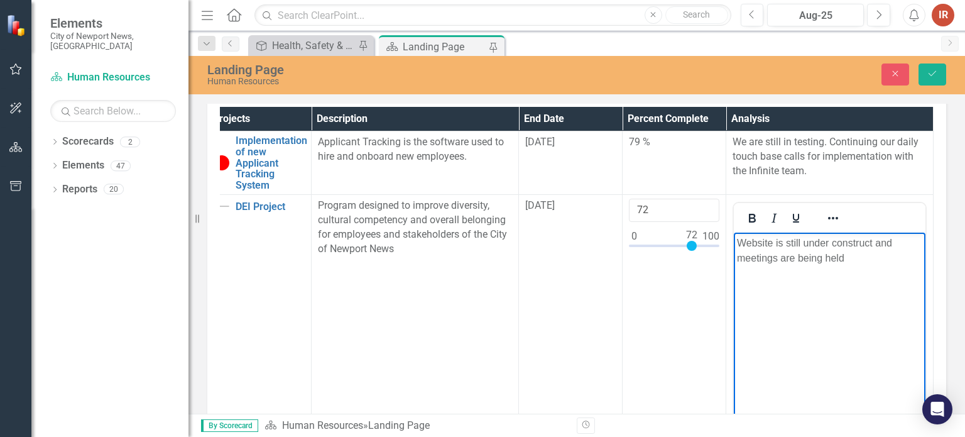
drag, startPoint x: 854, startPoint y: 262, endPoint x: 725, endPoint y: 255, distance: 129.0
click at [734, 255] on html "Website is still under construct and meetings are being held" at bounding box center [830, 326] width 192 height 188
click at [938, 74] on button "Save" at bounding box center [932, 74] width 28 height 22
